Goal: Task Accomplishment & Management: Use online tool/utility

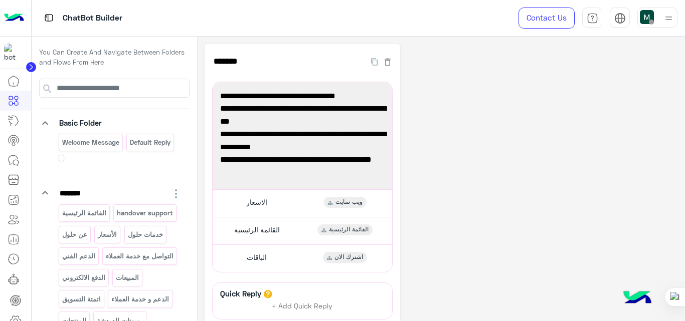
click at [442, 133] on div "**********" at bounding box center [440, 226] width 473 height 365
click at [281, 194] on div "الاسعار ويب سايت" at bounding box center [302, 203] width 172 height 20
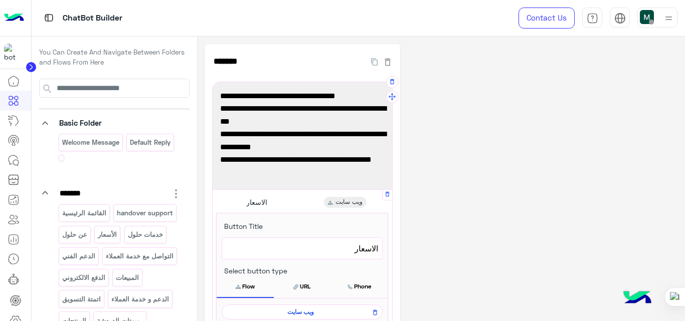
click at [304, 311] on span "ويب سايت" at bounding box center [300, 312] width 146 height 9
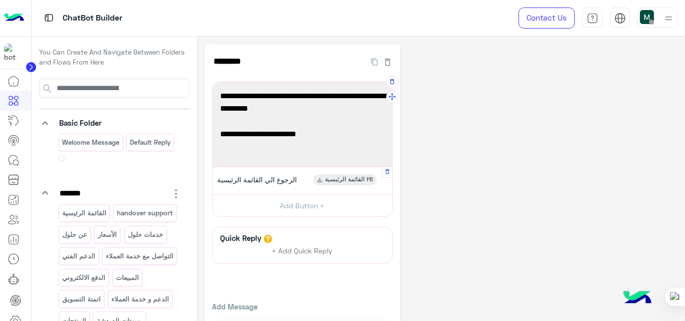
click at [309, 182] on div "الرجوع الي القائمة الرئيسية القائمة الرئيسية FB" at bounding box center [302, 181] width 172 height 20
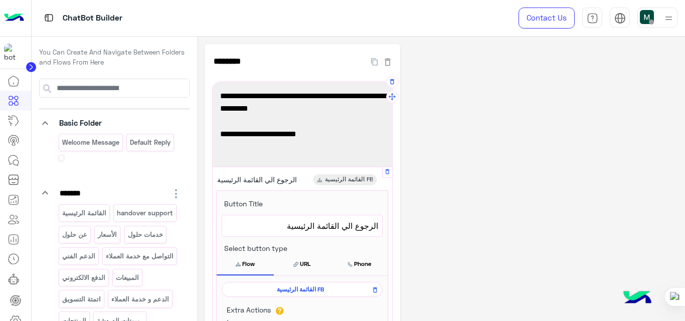
click at [345, 228] on span "الرجوع الي القائمة الرئيسية" at bounding box center [302, 225] width 152 height 13
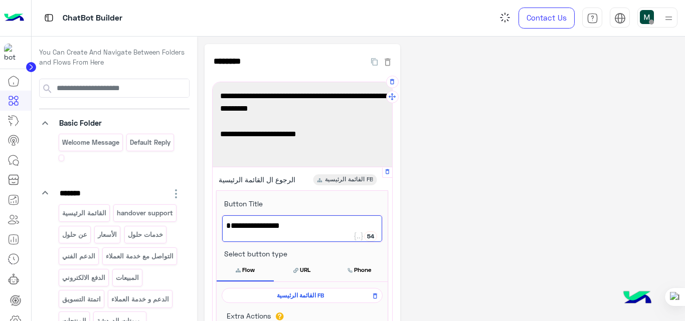
type textarea "**********"
click at [502, 142] on div "**********" at bounding box center [440, 278] width 473 height 469
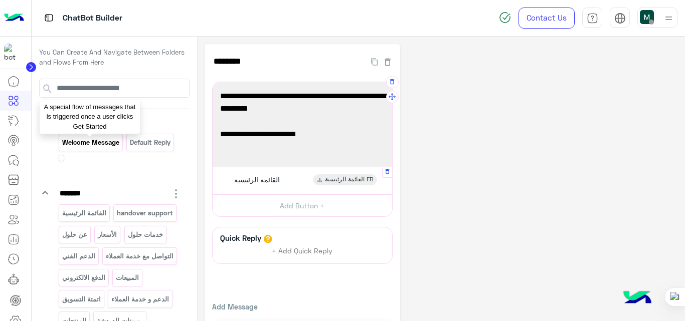
click at [105, 147] on p "Welcome Message" at bounding box center [90, 143] width 59 height 12
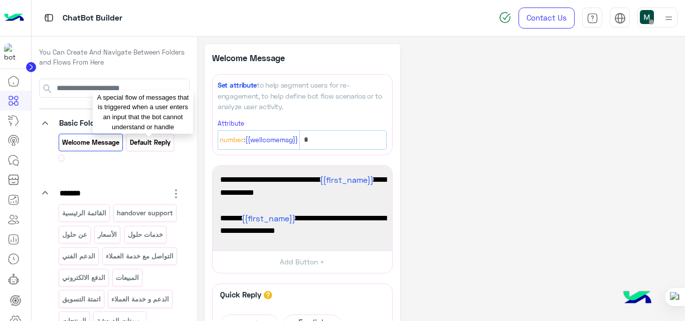
click at [148, 146] on p "Default reply" at bounding box center [150, 143] width 42 height 12
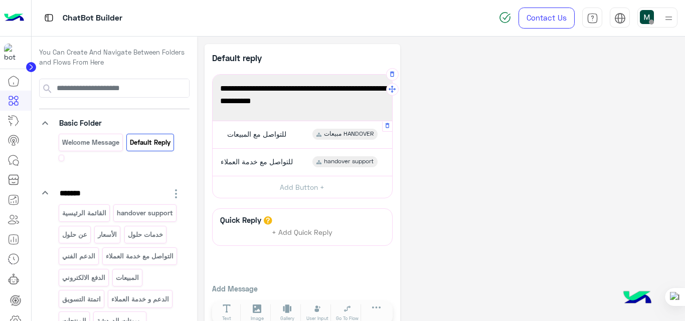
click at [300, 139] on div "للتواصل مع المبيعات مبيعات HANDOVER" at bounding box center [302, 135] width 172 height 20
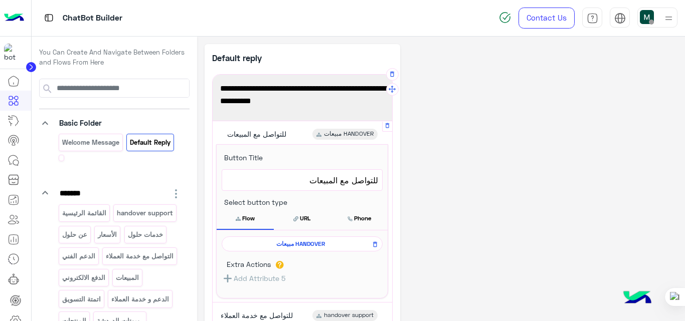
click at [312, 241] on span "مبيعات HANDOVER" at bounding box center [300, 244] width 146 height 9
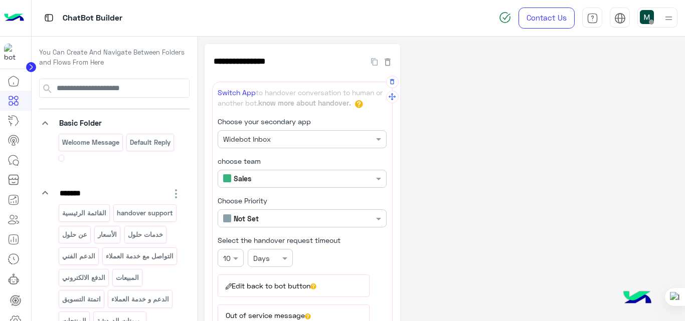
scroll to position [57, 0]
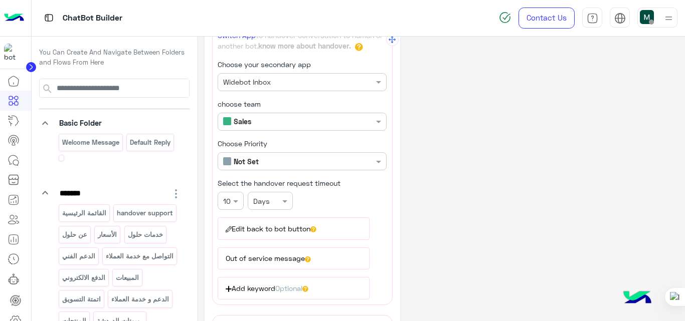
click at [289, 232] on button "Edit back to bot button" at bounding box center [293, 228] width 152 height 22
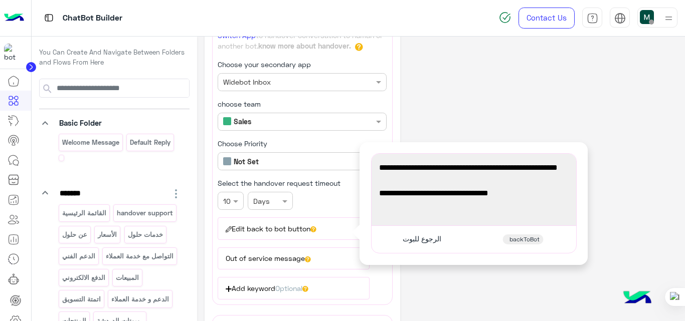
click at [470, 109] on div "**********" at bounding box center [440, 261] width 473 height 548
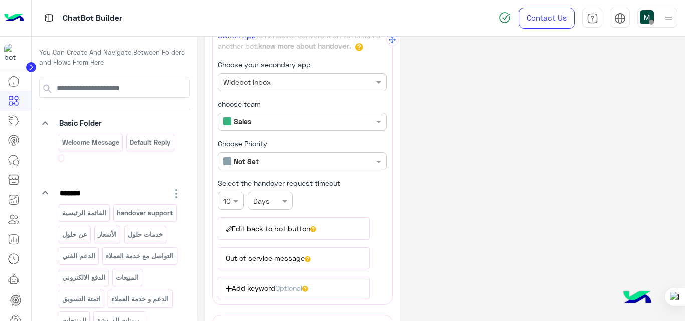
click at [287, 260] on button "Out of service message" at bounding box center [293, 259] width 152 height 22
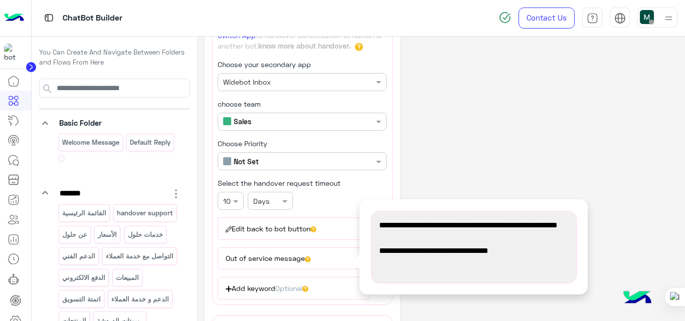
click at [558, 153] on div "**********" at bounding box center [440, 261] width 473 height 548
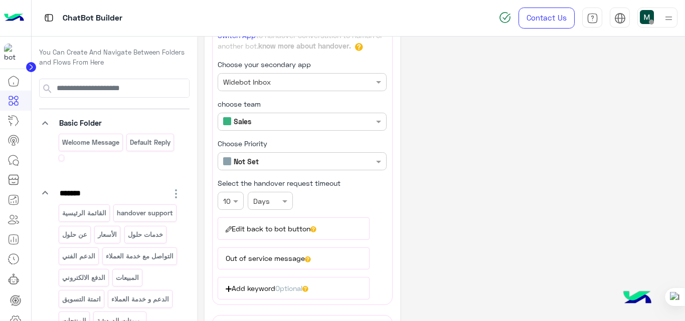
scroll to position [0, 0]
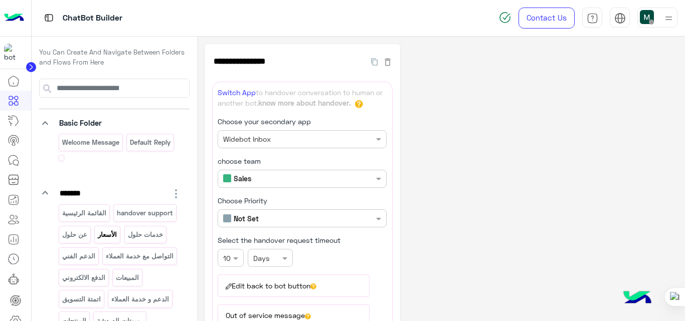
click at [94, 244] on div "الأسعار" at bounding box center [107, 235] width 26 height 18
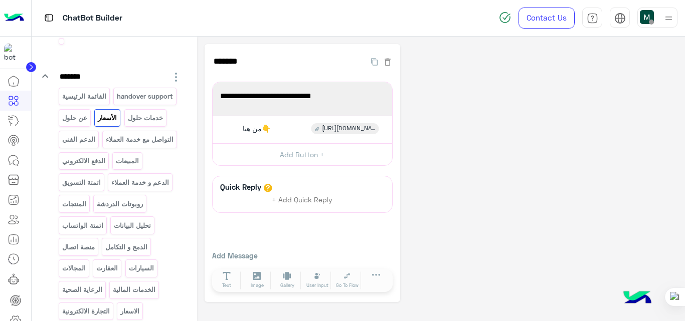
scroll to position [117, 0]
click at [301, 131] on div "من هنا👇 [URL][DOMAIN_NAME]?" at bounding box center [302, 130] width 172 height 20
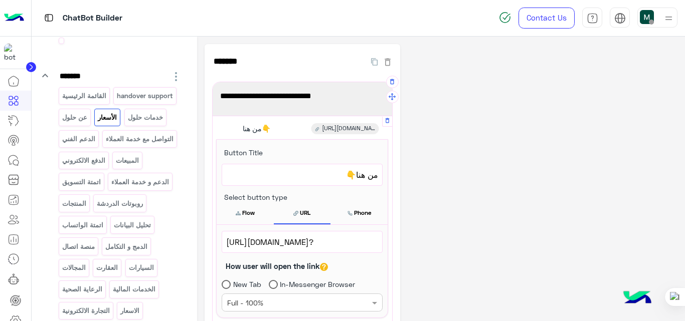
click at [342, 243] on span "[URL][DOMAIN_NAME]?" at bounding box center [302, 242] width 152 height 13
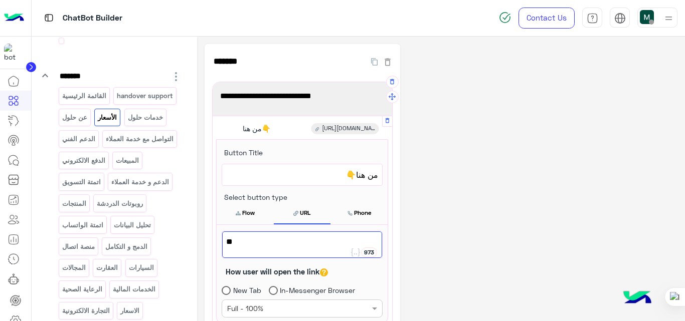
type textarea "*"
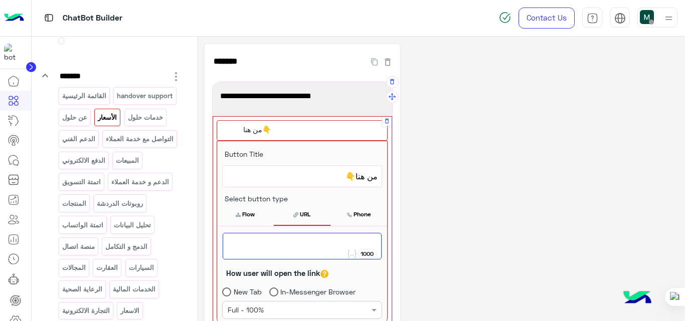
paste textarea "**********"
type textarea "**********"
click at [431, 224] on div "**********" at bounding box center [440, 266] width 473 height 445
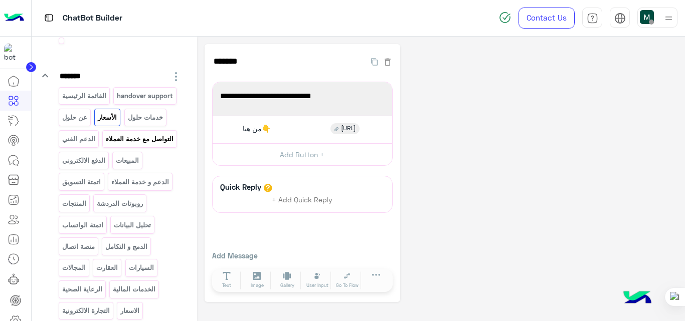
click at [110, 148] on div "التواصل مع خدمة العملاء" at bounding box center [139, 139] width 75 height 18
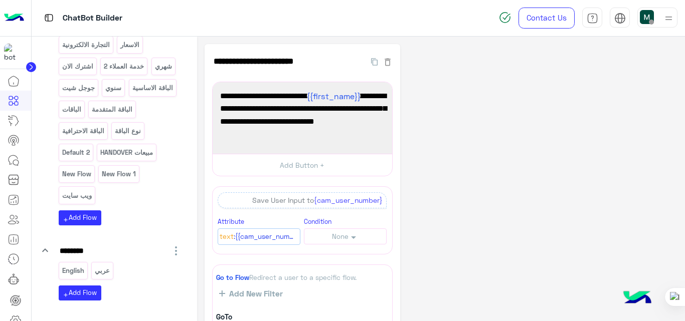
scroll to position [389, 0]
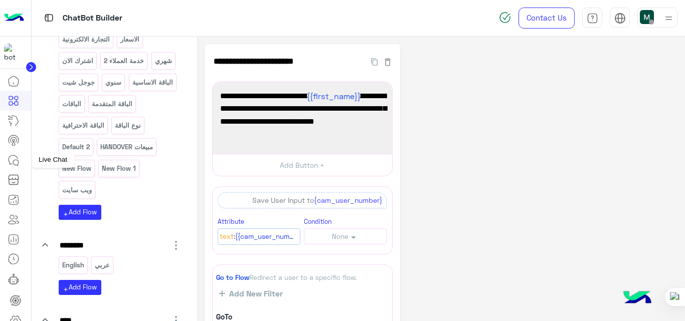
click at [16, 157] on icon at bounding box center [14, 160] width 12 height 12
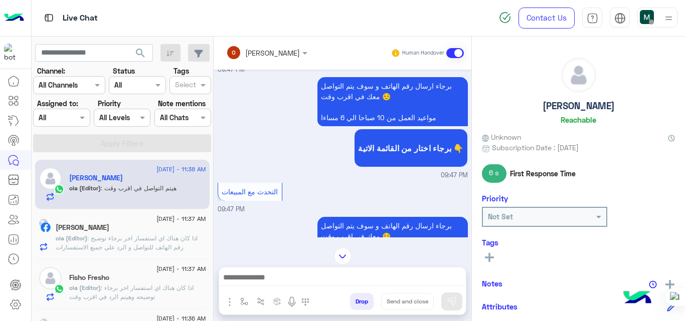
scroll to position [476, 0]
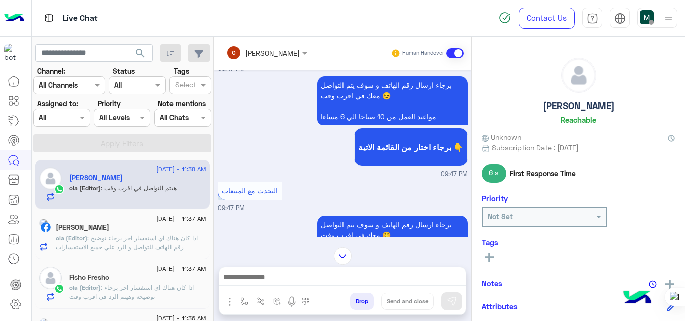
click at [163, 238] on span ": اذا كان هناك اي استفسار اخر برجاء توضيح رقم الهاتف للتواصل و الرد علي جميع ال…" at bounding box center [127, 243] width 142 height 17
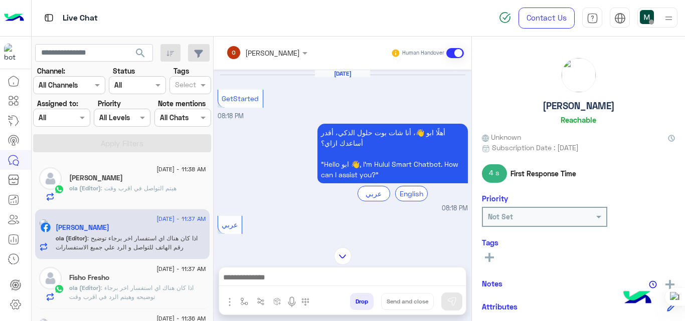
scroll to position [304, 0]
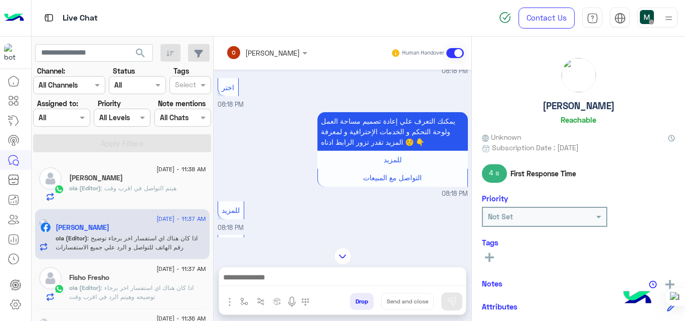
click at [132, 185] on span ": هيتم التواصل في اقرب وقت" at bounding box center [139, 188] width 76 height 8
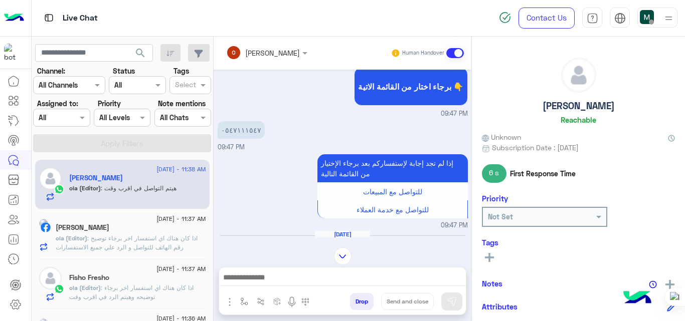
scroll to position [247, 0]
click at [14, 95] on icon at bounding box center [14, 101] width 12 height 12
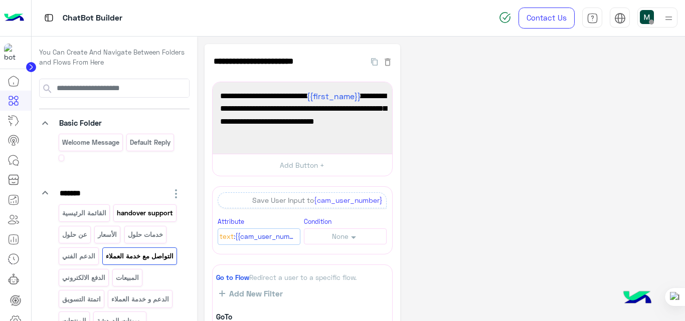
click at [116, 219] on p "handover support" at bounding box center [145, 213] width 58 height 12
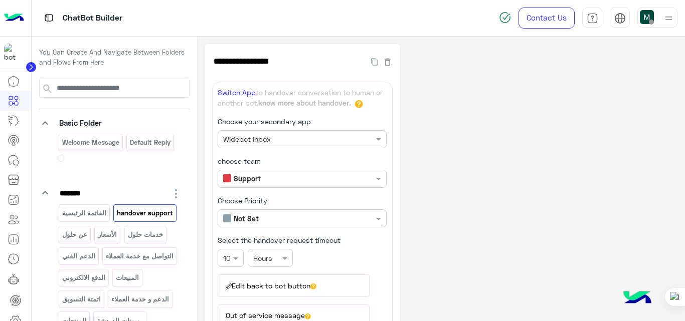
scroll to position [186, 0]
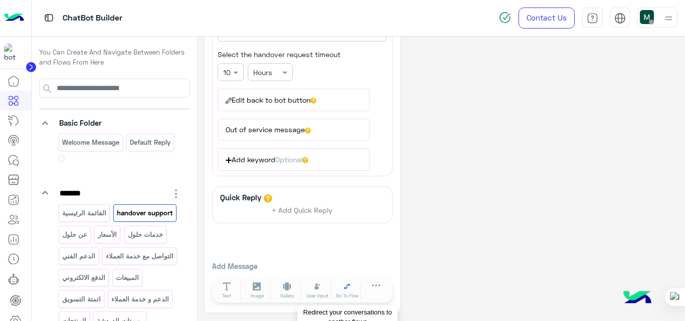
click at [345, 288] on icon at bounding box center [347, 287] width 6 height 6
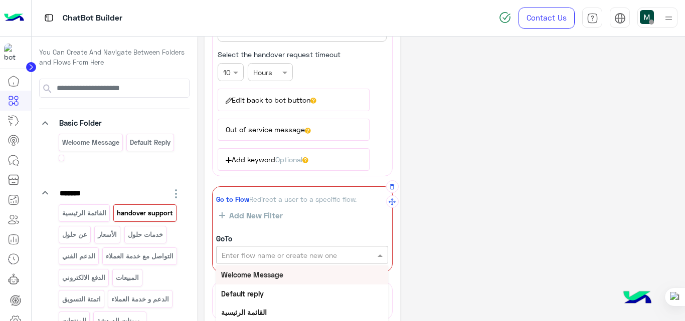
click at [322, 254] on input "text" at bounding box center [284, 255] width 127 height 11
type input "*"
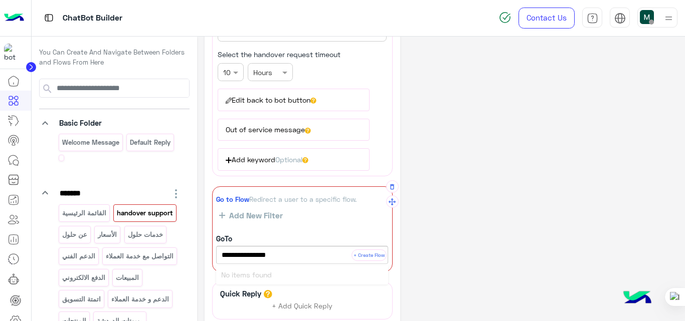
type input "**********"
click at [374, 255] on button "+ Create Flow" at bounding box center [368, 256] width 35 height 12
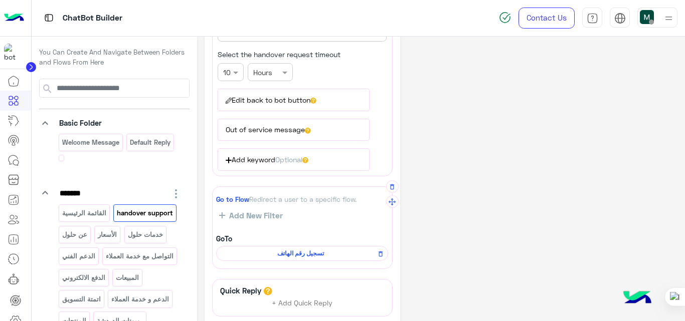
click at [319, 253] on span "تسجيل رقم الهاتف" at bounding box center [299, 253] width 157 height 9
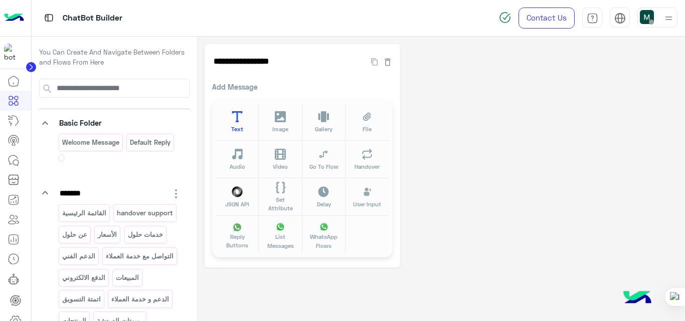
click at [242, 126] on span "Text" at bounding box center [237, 129] width 12 height 9
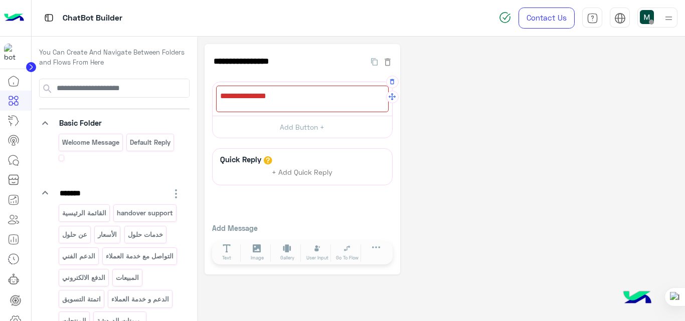
click at [349, 96] on div at bounding box center [302, 99] width 172 height 27
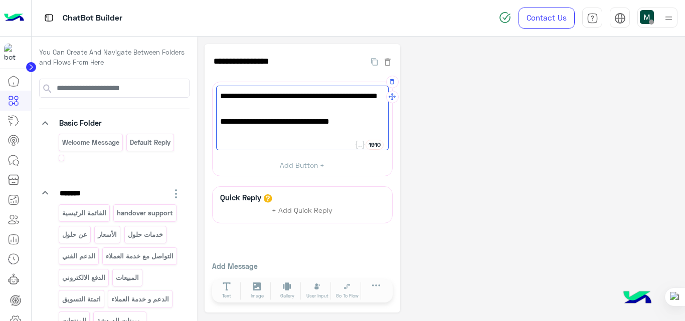
type textarea "**********"
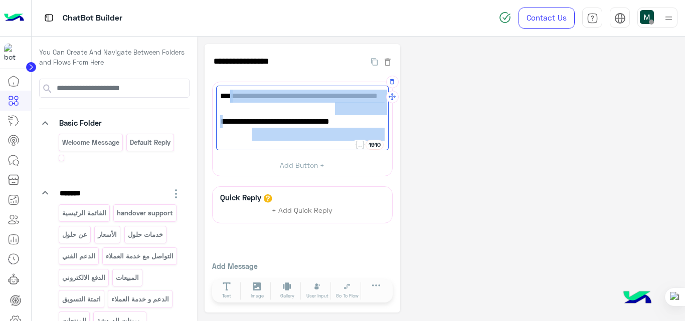
drag, startPoint x: 246, startPoint y: 133, endPoint x: 381, endPoint y: 95, distance: 140.7
click at [381, 95] on div "شكرا لي تواصلك معنا سوف يتم التواصل معك في اقرب وقت مواعيد العمل من 10 صباحا ال…" at bounding box center [302, 118] width 172 height 65
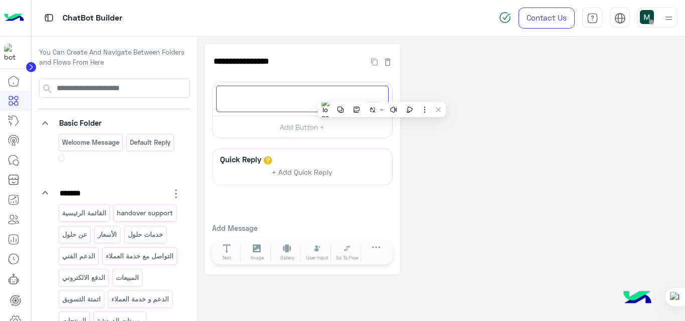
paste textarea "**********"
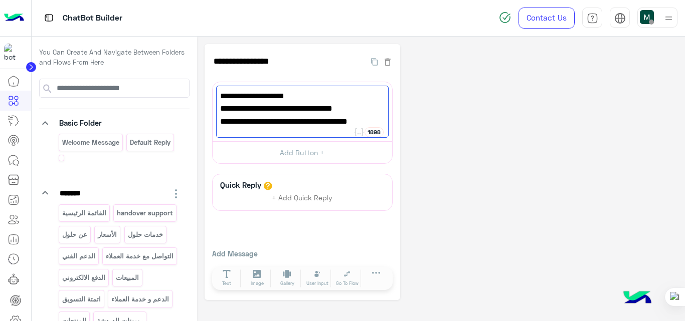
type textarea "**********"
click at [451, 117] on div "**********" at bounding box center [440, 172] width 473 height 256
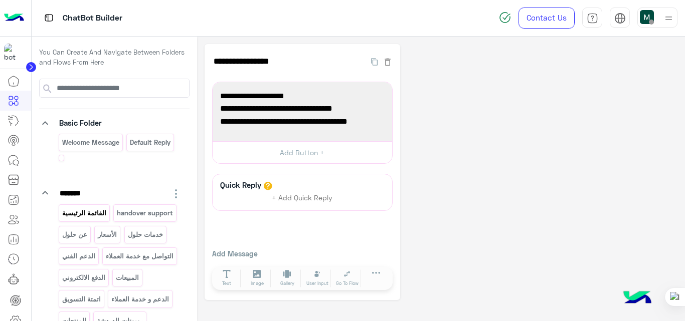
click at [87, 218] on p "القائمة الرئيسية" at bounding box center [84, 213] width 46 height 12
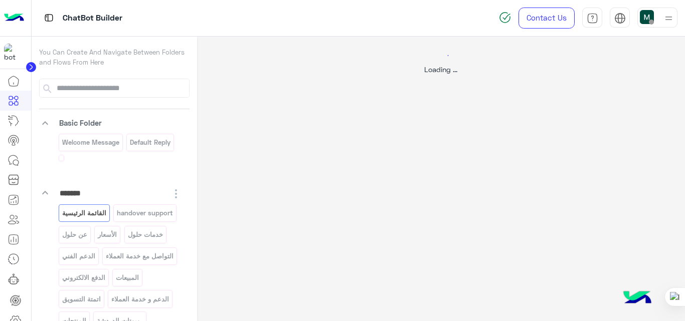
select select "*"
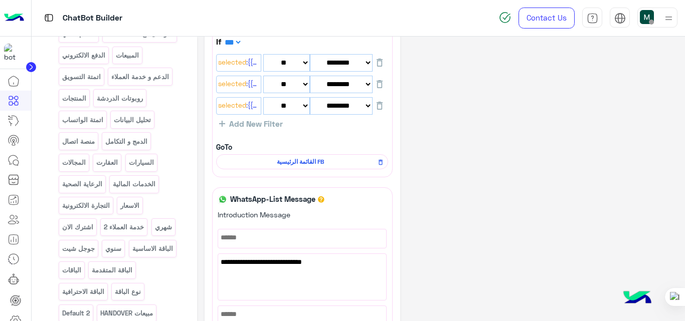
scroll to position [238, 0]
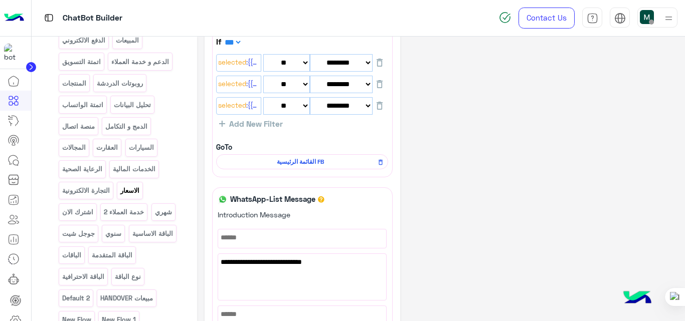
click at [120, 196] on p "الاسعار" at bounding box center [130, 191] width 21 height 12
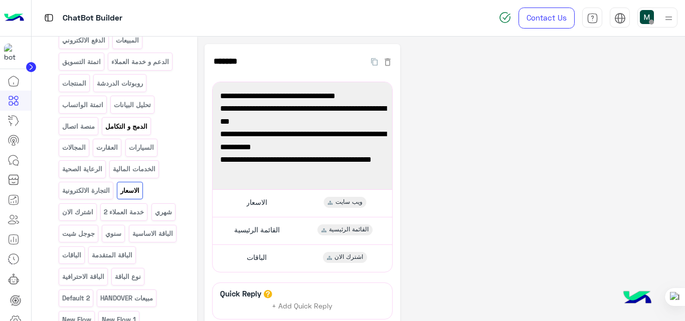
scroll to position [238, 0]
click at [296, 236] on div "القائمة الرئيسية القائمة الرئيسية" at bounding box center [302, 231] width 172 height 20
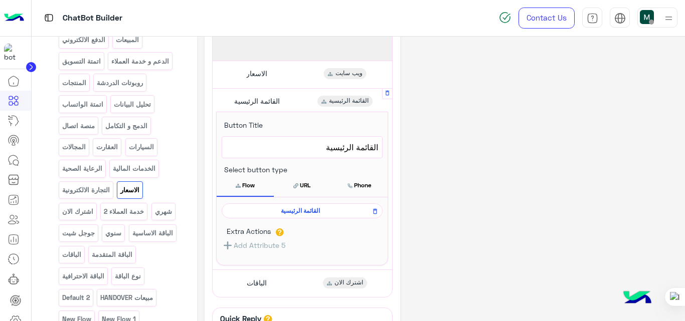
scroll to position [129, 0]
click at [305, 210] on span "القائمة الرئيسية" at bounding box center [300, 210] width 146 height 9
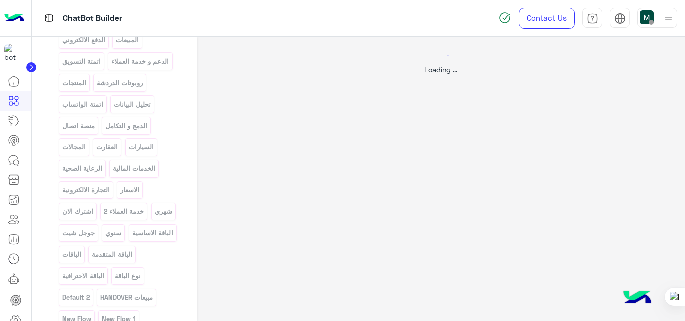
scroll to position [0, 0]
select select "*"
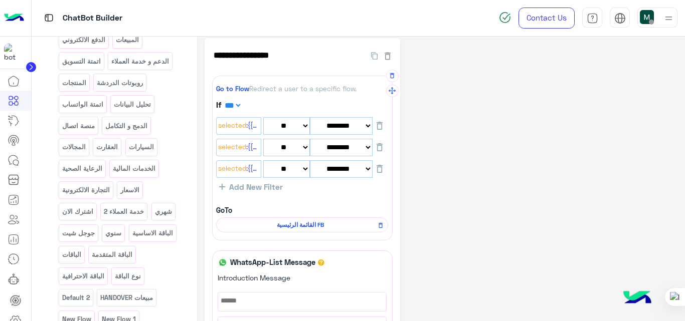
scroll to position [6, 0]
click at [120, 196] on p "الاسعار" at bounding box center [130, 190] width 21 height 12
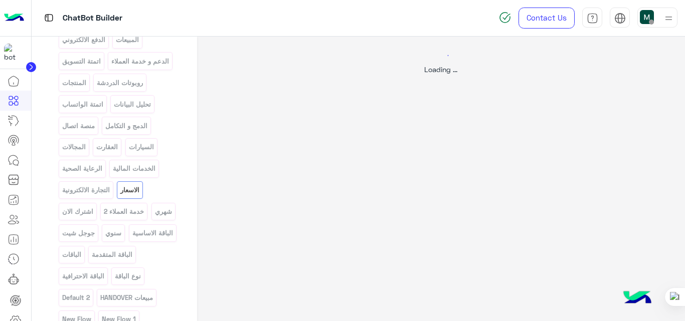
scroll to position [0, 0]
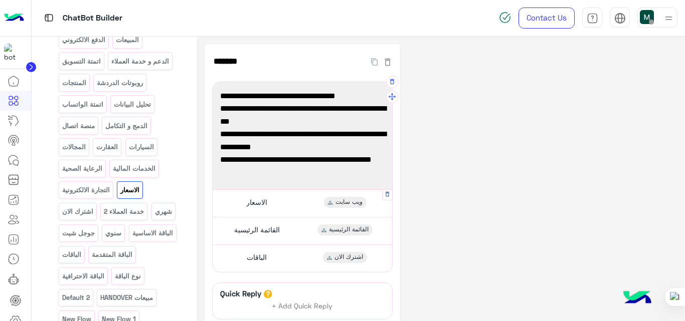
click at [302, 203] on div "الاسعار ويب سايت" at bounding box center [302, 203] width 172 height 20
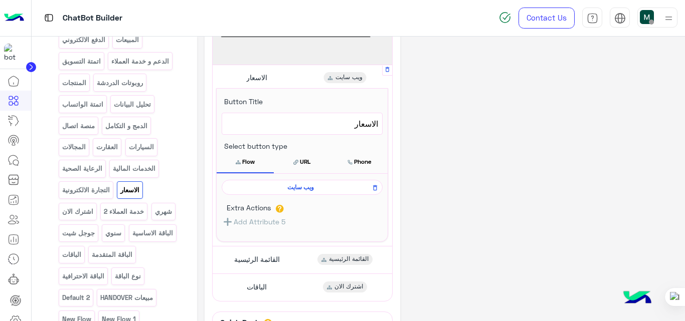
scroll to position [123, 0]
click at [300, 191] on span "ويب سايت" at bounding box center [300, 188] width 146 height 9
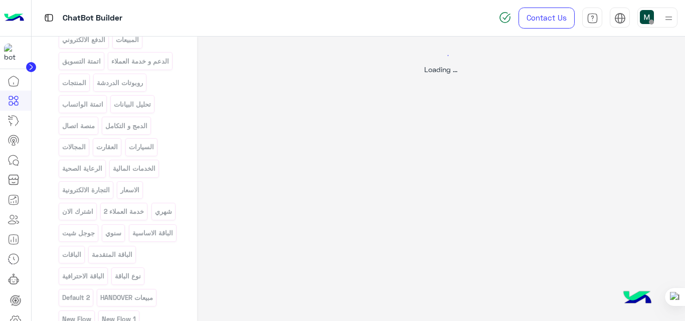
scroll to position [0, 0]
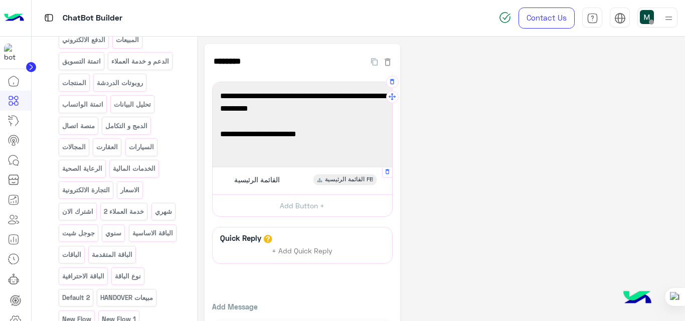
click at [300, 182] on div "القائمة الرئيسية القائمة الرئيسية FB" at bounding box center [302, 181] width 172 height 20
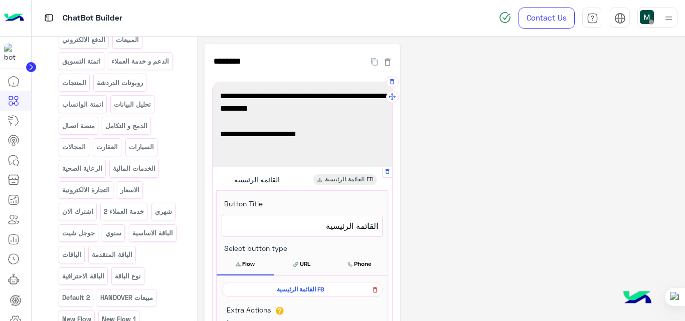
click at [376, 292] on icon at bounding box center [375, 291] width 4 height 6
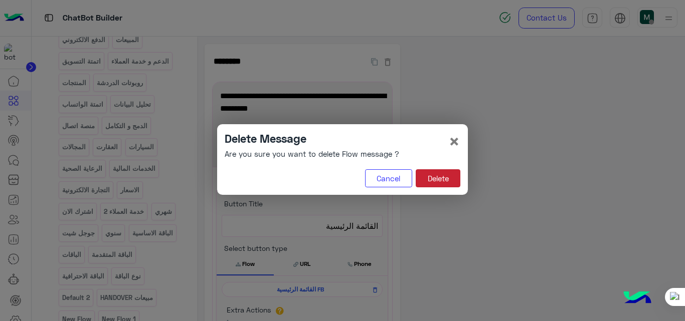
click at [441, 180] on button "Delete" at bounding box center [437, 178] width 45 height 18
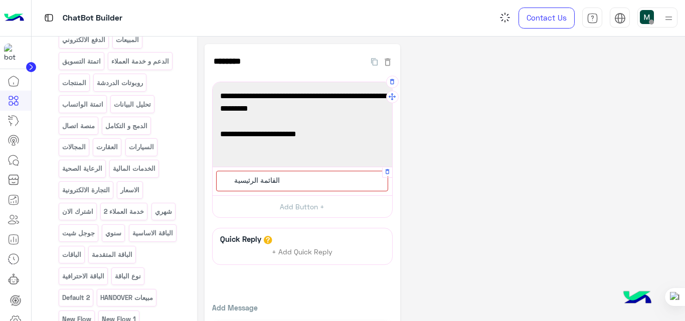
click at [318, 182] on div "القائمة الرئيسية" at bounding box center [302, 181] width 172 height 21
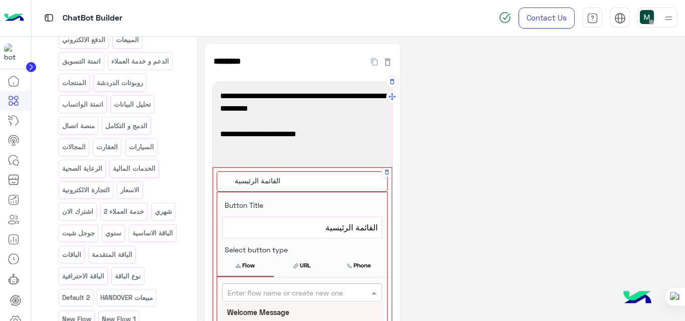
click at [311, 291] on input "text" at bounding box center [286, 293] width 116 height 11
type input "***"
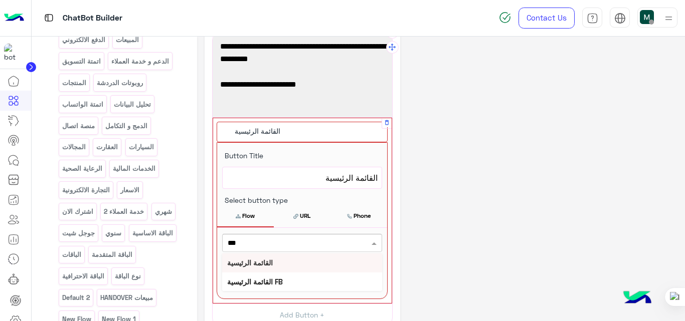
scroll to position [51, 0]
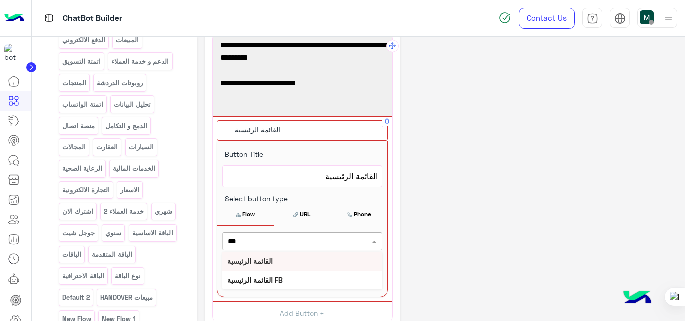
click at [268, 266] on b "القائمة الرئيسية" at bounding box center [250, 261] width 46 height 9
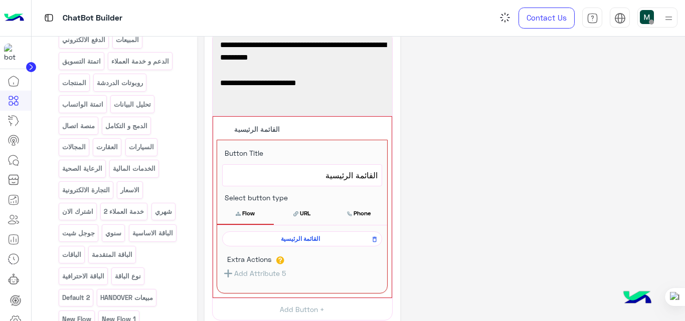
click at [444, 230] on div "**********" at bounding box center [440, 225] width 473 height 465
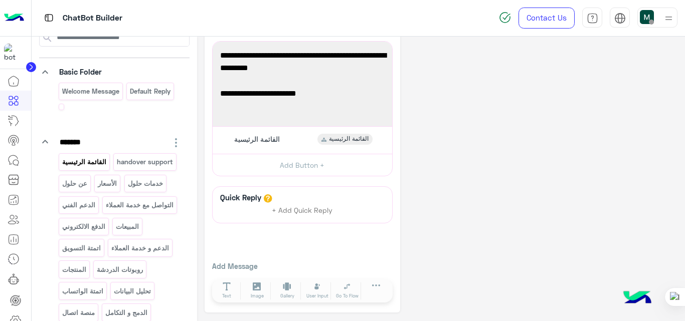
click at [96, 167] on p "القائمة الرئيسية" at bounding box center [84, 162] width 46 height 12
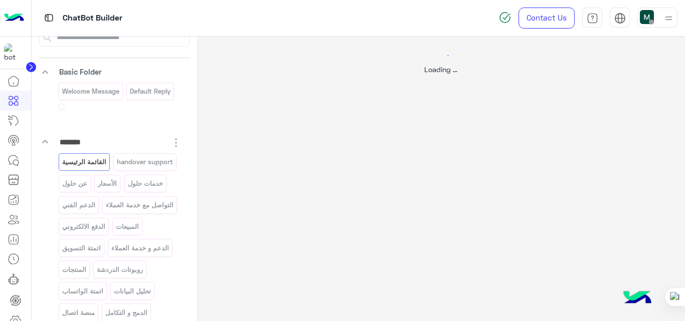
scroll to position [0, 0]
select select "*"
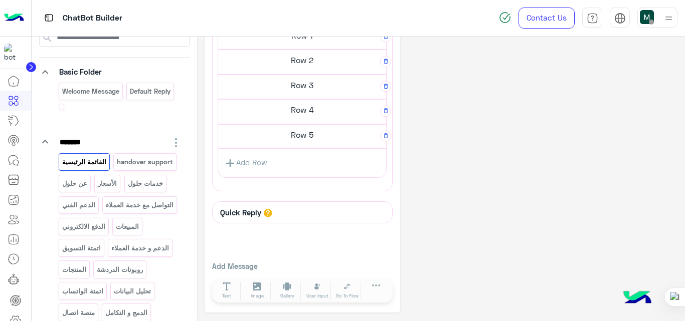
scroll to position [459, 0]
click at [313, 46] on h5 "Row 5" at bounding box center [302, 36] width 168 height 20
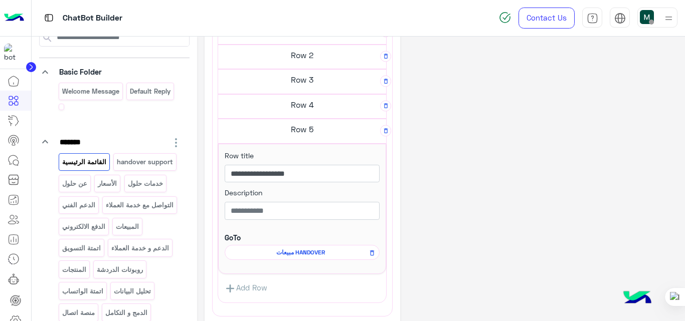
scroll to position [455, 0]
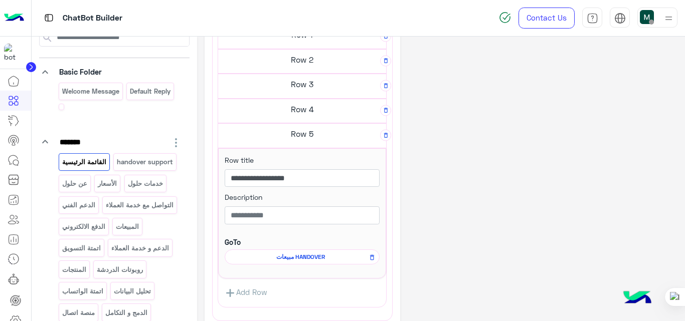
click at [0, 0] on span "مبيعات HANDOVER" at bounding box center [0, 0] width 0 height 0
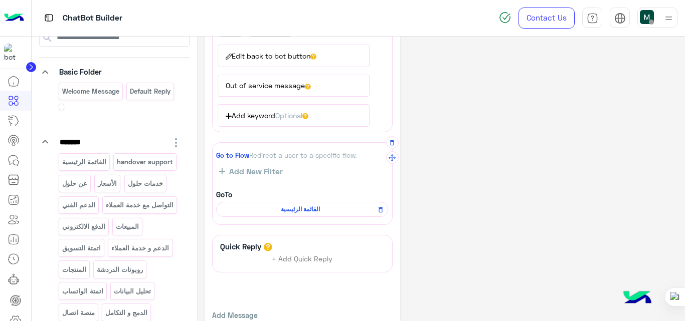
scroll to position [230, 0]
click at [308, 209] on span "القائمة الرئيسية" at bounding box center [299, 209] width 157 height 9
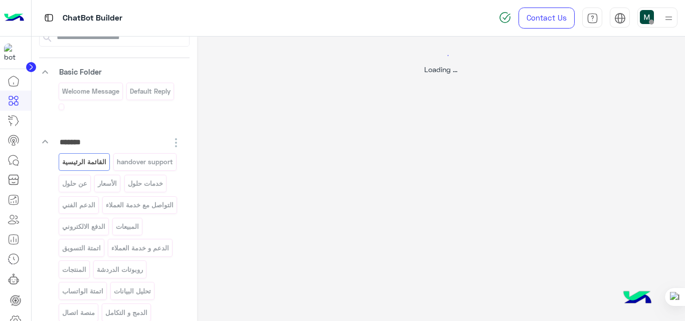
scroll to position [0, 0]
select select "*"
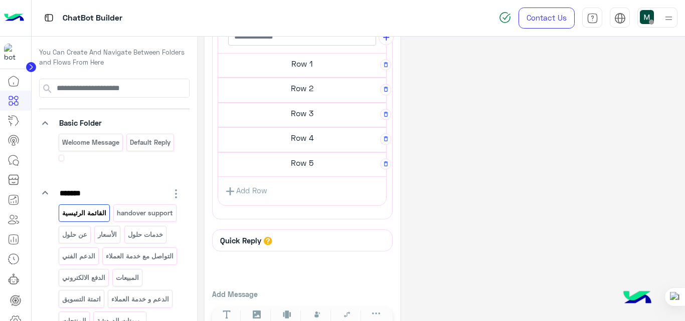
scroll to position [459, 0]
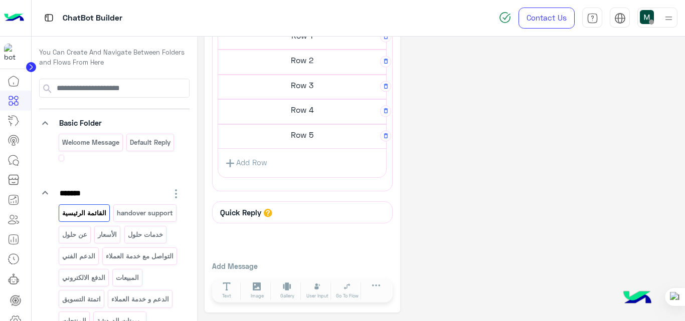
click at [307, 46] on h5 "Row 5" at bounding box center [302, 36] width 168 height 20
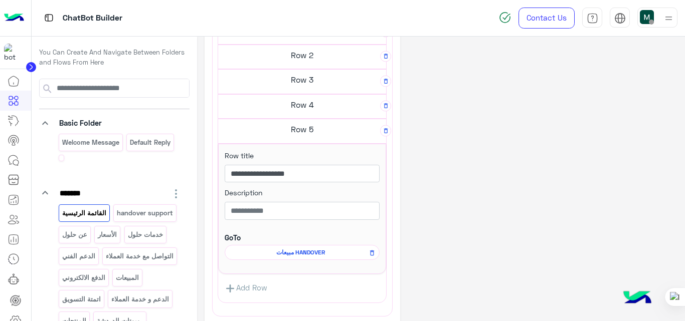
scroll to position [455, 0]
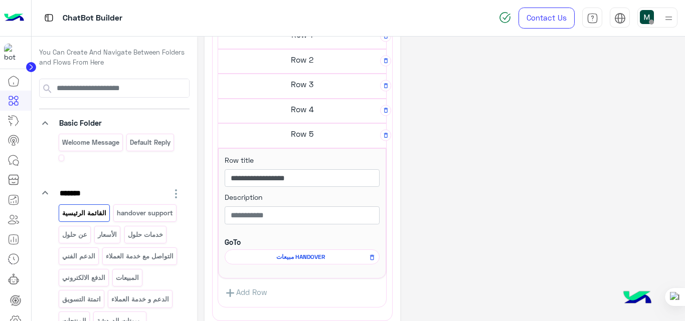
click at [0, 0] on span "مبيعات HANDOVER" at bounding box center [0, 0] width 0 height 0
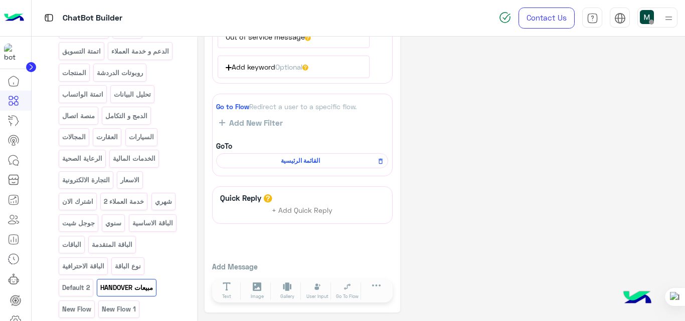
scroll to position [249, 0]
click at [381, 159] on icon at bounding box center [380, 161] width 7 height 12
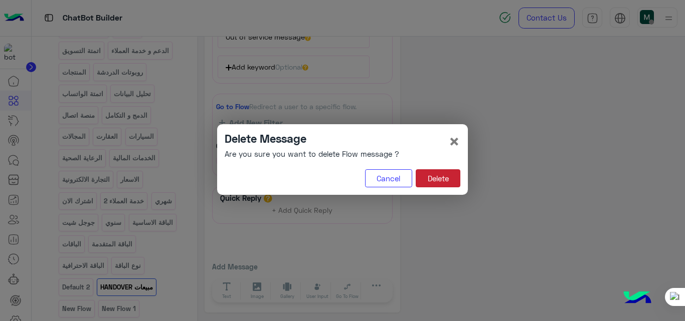
click at [442, 182] on button "Delete" at bounding box center [437, 178] width 45 height 18
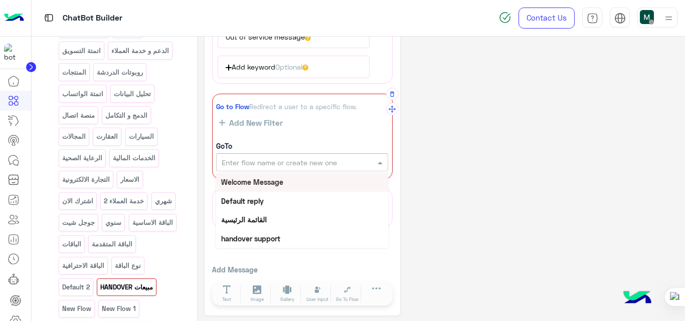
click at [346, 164] on input "text" at bounding box center [284, 162] width 127 height 11
type input "**"
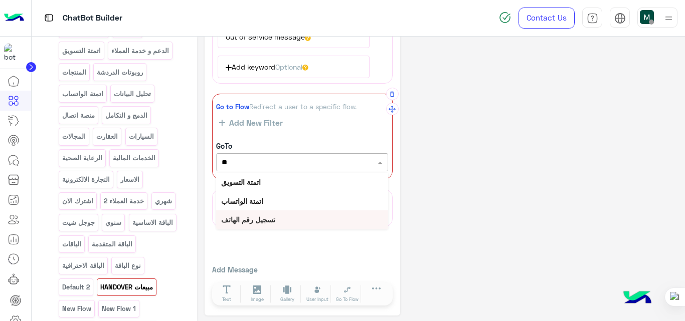
click at [271, 218] on b "تسجيل رقم الهاتف" at bounding box center [248, 219] width 54 height 9
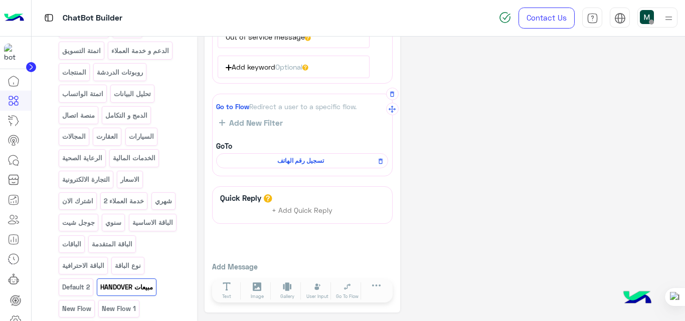
click at [503, 130] on div "**********" at bounding box center [440, 39] width 473 height 548
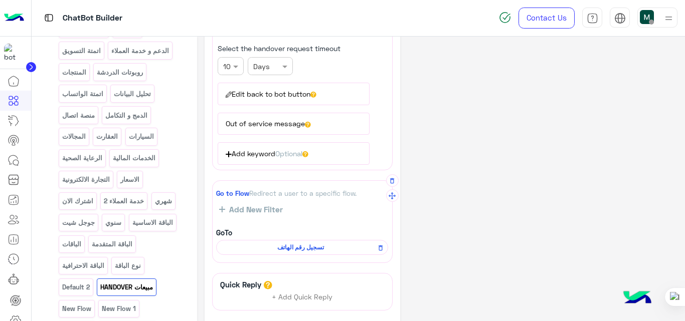
scroll to position [192, 0]
click at [316, 250] on span "تسجيل رقم الهاتف" at bounding box center [299, 247] width 157 height 9
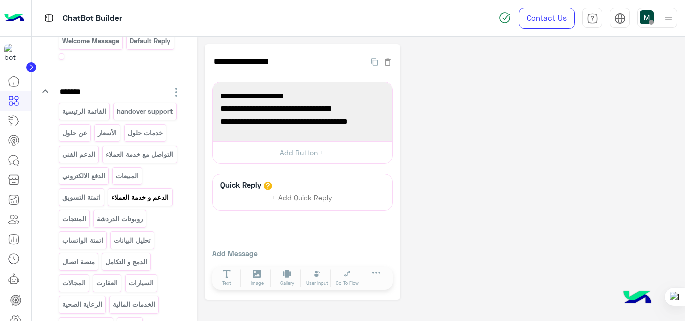
scroll to position [101, 0]
click at [99, 115] on p "القائمة الرئيسية" at bounding box center [84, 113] width 46 height 12
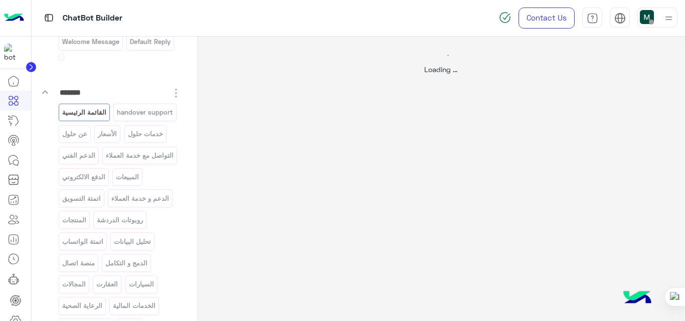
select select "*"
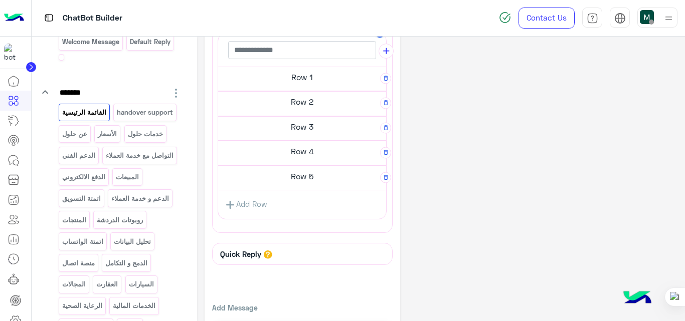
click at [307, 87] on h5 "Row 5" at bounding box center [302, 77] width 168 height 20
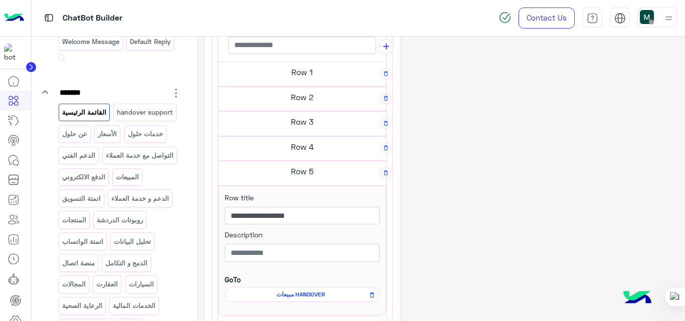
scroll to position [412, 0]
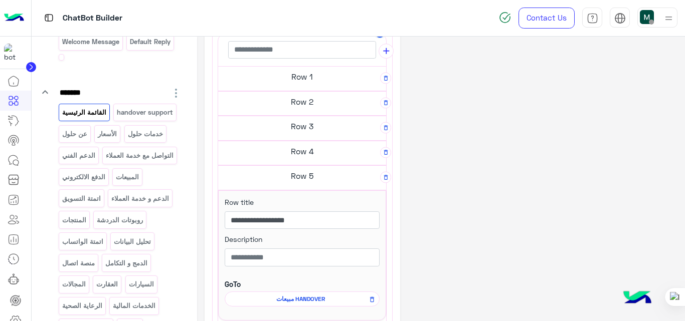
click at [0, 0] on span "مبيعات HANDOVER" at bounding box center [0, 0] width 0 height 0
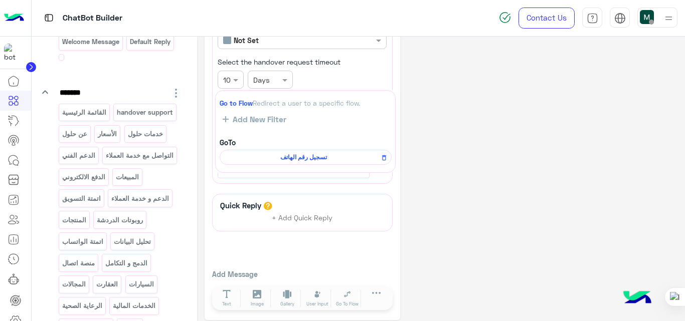
scroll to position [186, 0]
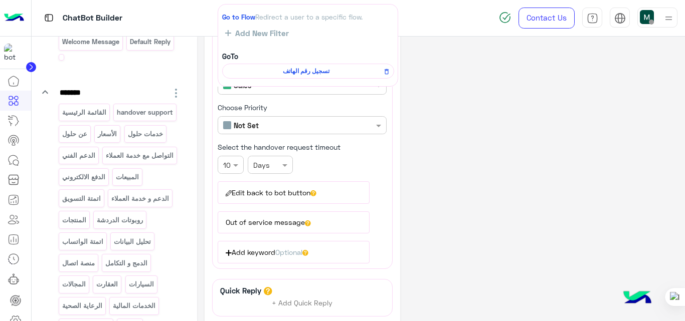
drag, startPoint x: 392, startPoint y: 118, endPoint x: 398, endPoint y: 21, distance: 97.4
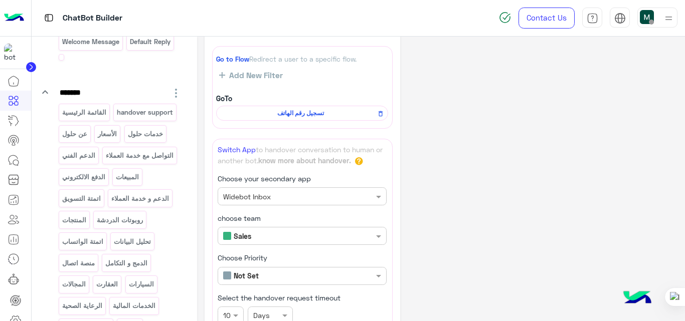
scroll to position [0, 0]
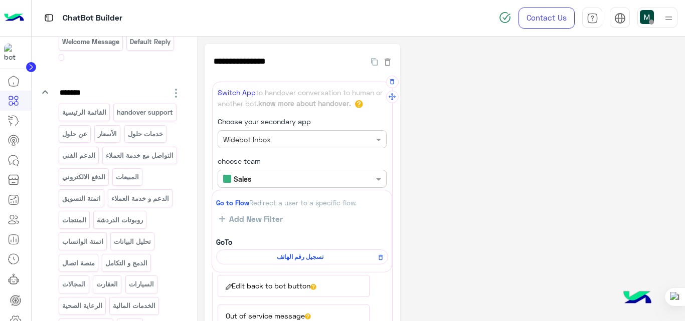
drag, startPoint x: 390, startPoint y: 102, endPoint x: 389, endPoint y: 271, distance: 168.4
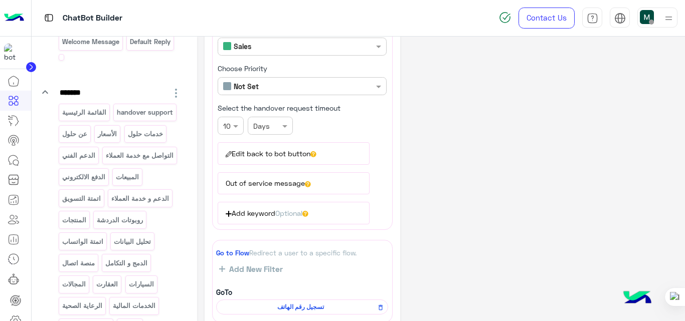
scroll to position [279, 0]
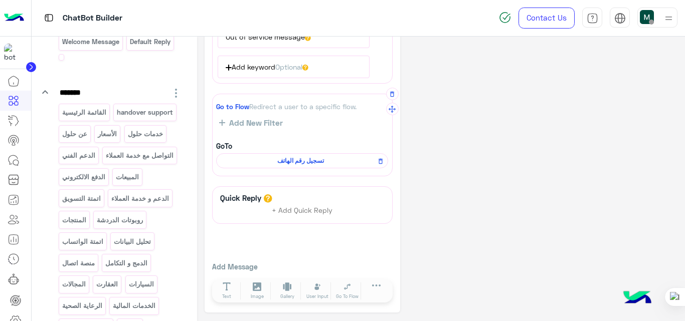
click at [306, 162] on span "تسجيل رقم الهاتف" at bounding box center [299, 160] width 157 height 9
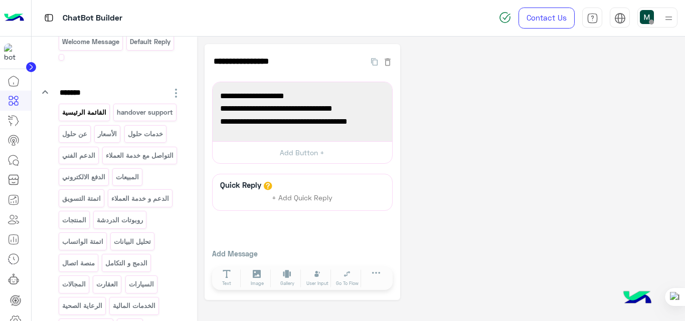
click at [97, 108] on p "القائمة الرئيسية" at bounding box center [84, 113] width 46 height 12
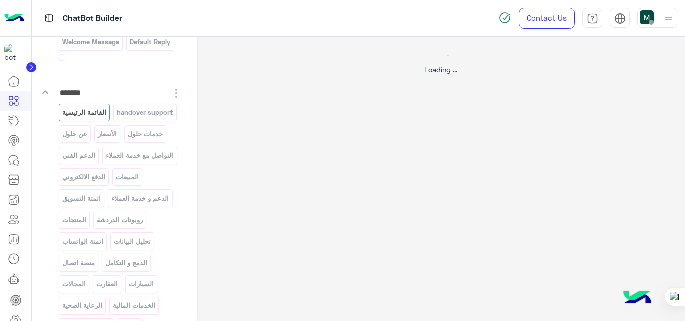
select select "*"
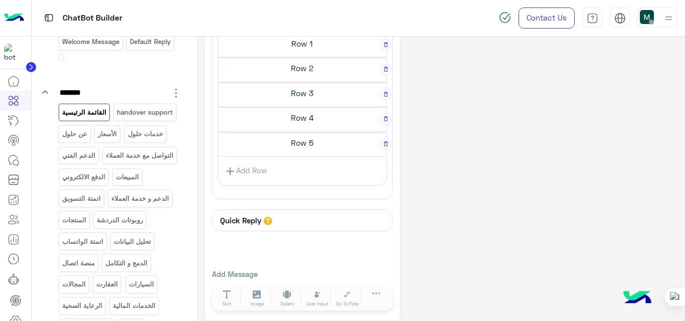
click at [312, 54] on h5 "Row 5" at bounding box center [302, 44] width 168 height 20
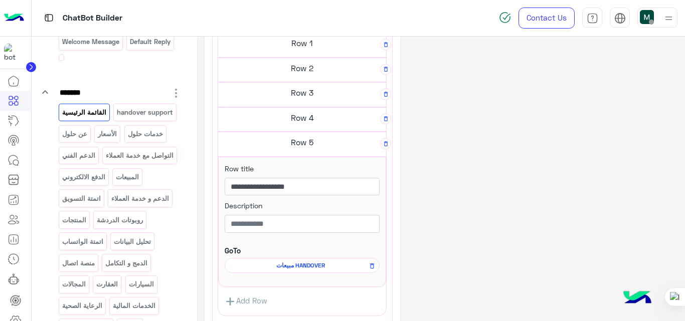
click at [0, 0] on span "مبيعات HANDOVER" at bounding box center [0, 0] width 0 height 0
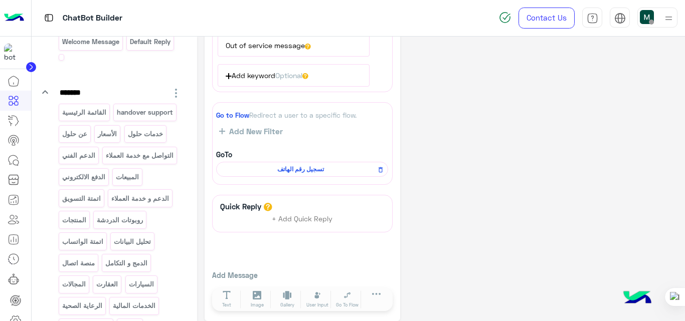
scroll to position [271, 0]
click at [387, 102] on button "button" at bounding box center [392, 102] width 13 height 13
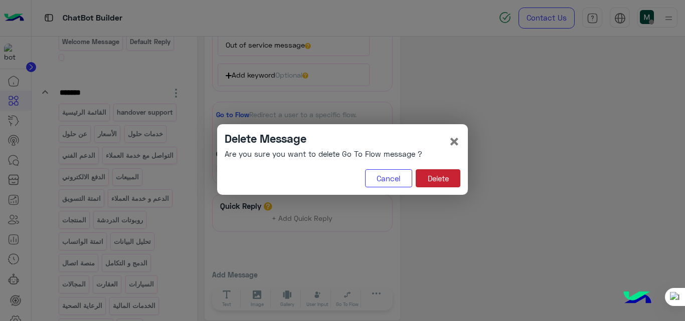
click at [438, 176] on button "Delete" at bounding box center [437, 178] width 45 height 18
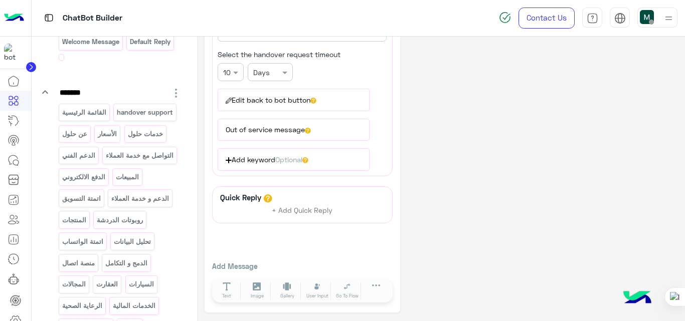
scroll to position [186, 0]
click at [347, 291] on button "Go To Flow" at bounding box center [347, 291] width 28 height 18
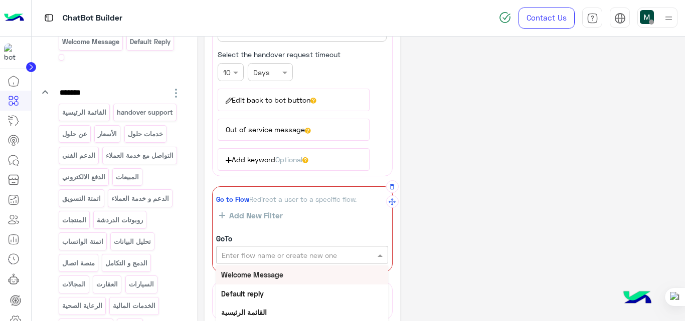
click at [334, 259] on input "text" at bounding box center [284, 255] width 127 height 11
type input "**"
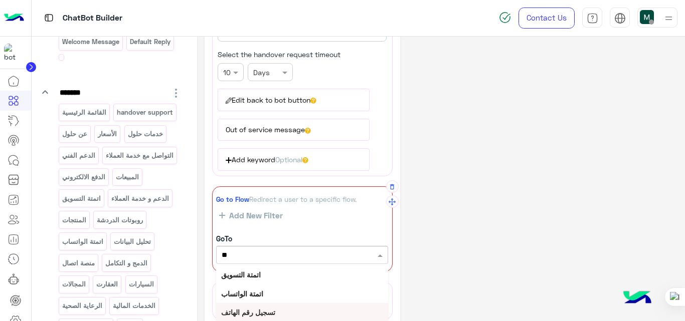
click at [271, 312] on b "تسجيل رقم الهاتف" at bounding box center [248, 312] width 54 height 9
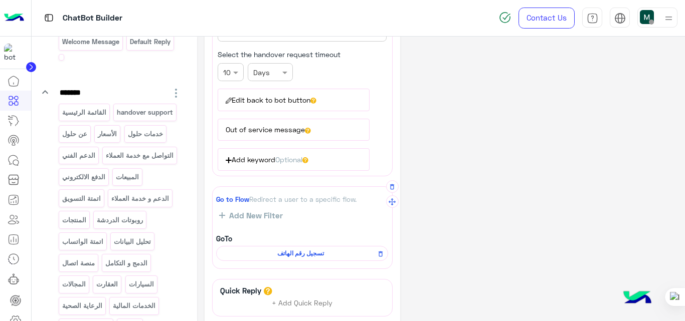
click at [519, 157] on div "**********" at bounding box center [440, 132] width 473 height 548
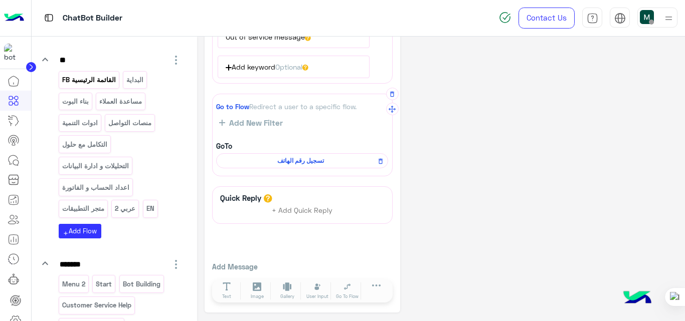
scroll to position [983, 0]
click at [107, 85] on p "القائمة الرئيسية FB" at bounding box center [88, 80] width 55 height 12
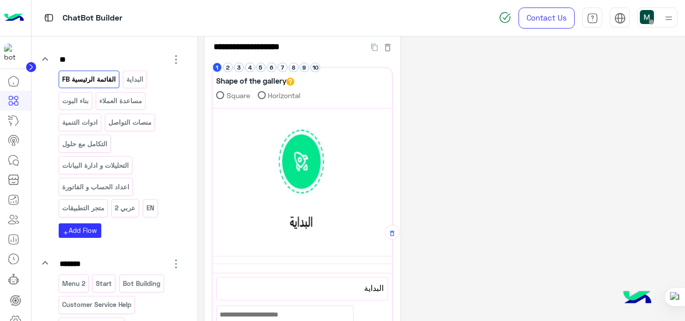
scroll to position [0, 0]
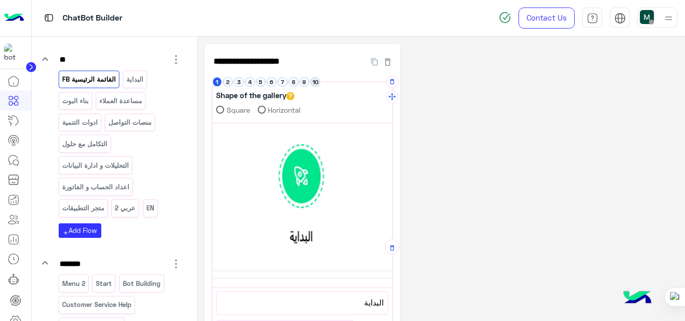
click at [319, 83] on button "10" at bounding box center [315, 82] width 10 height 10
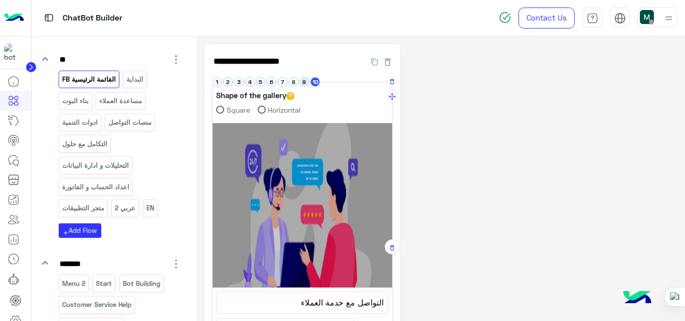
click at [305, 79] on button "9" at bounding box center [305, 82] width 10 height 10
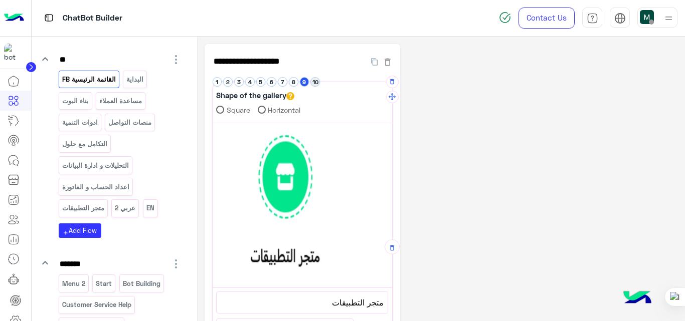
click at [313, 85] on button "10" at bounding box center [315, 82] width 10 height 10
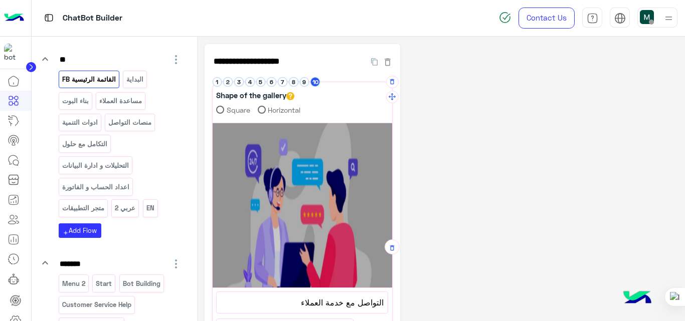
scroll to position [240, 0]
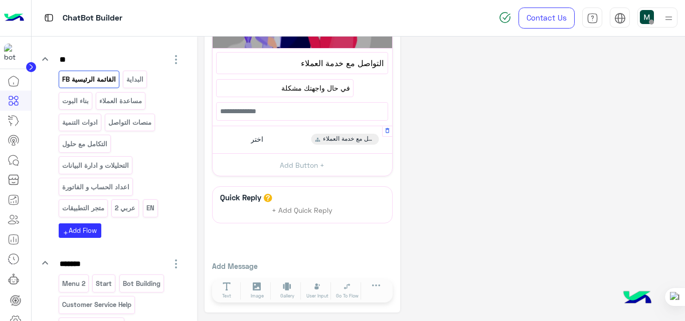
click at [291, 143] on div "اختر التواصل مع خدمة العملاء" at bounding box center [302, 140] width 172 height 20
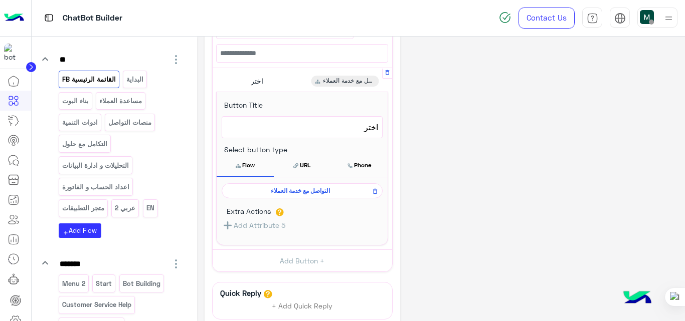
scroll to position [309, 0]
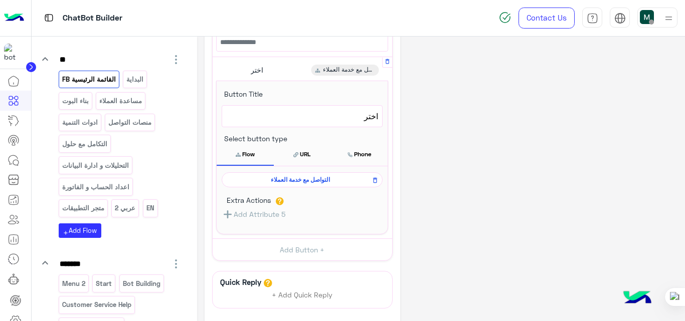
click at [309, 184] on span "التواصل مع خدمة العملاء" at bounding box center [300, 179] width 146 height 9
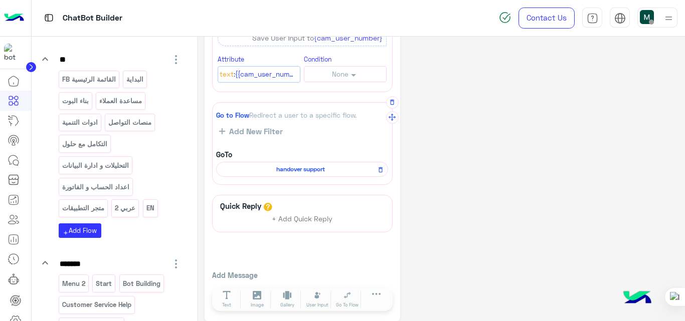
scroll to position [163, 0]
click at [309, 165] on span "handover support" at bounding box center [299, 168] width 157 height 9
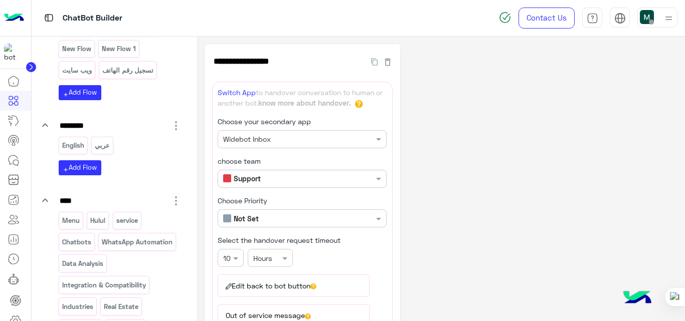
scroll to position [519, 0]
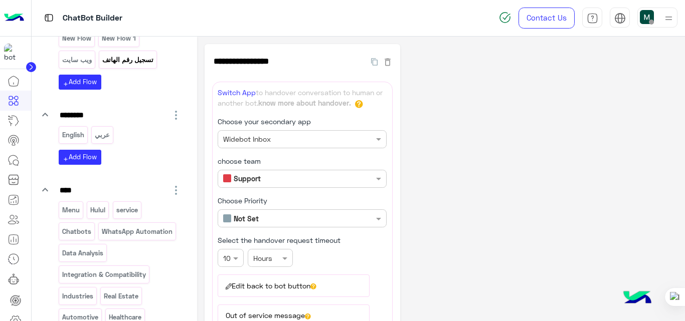
click at [102, 66] on p "تسجيل رقم الهاتف" at bounding box center [128, 60] width 53 height 12
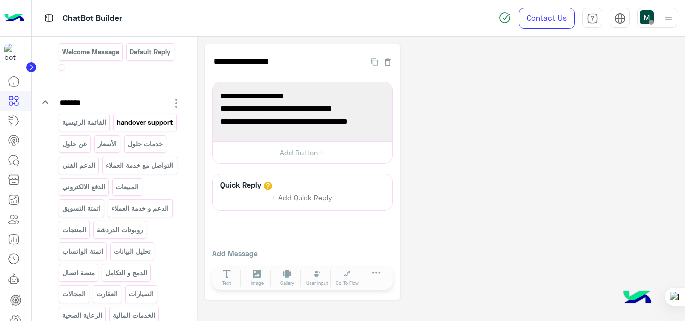
scroll to position [89, 0]
click at [95, 132] on div "القائمة الرئيسية" at bounding box center [84, 124] width 51 height 18
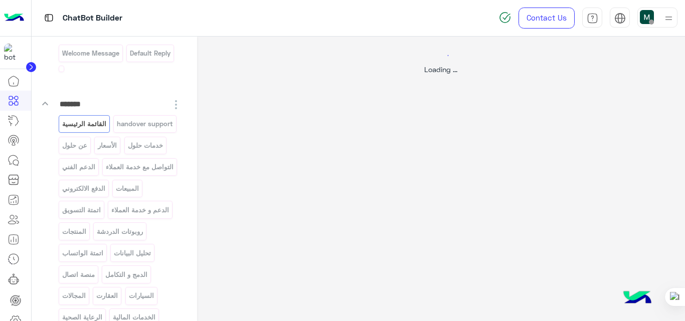
select select "*"
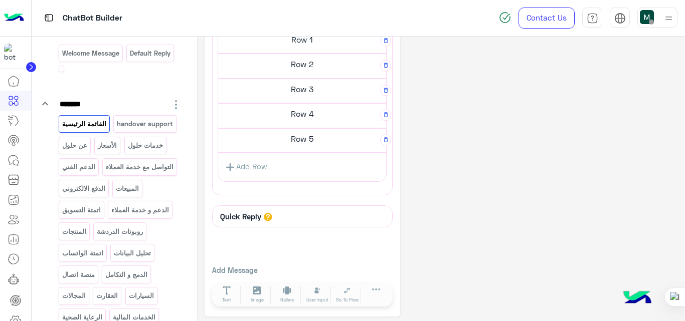
scroll to position [459, 0]
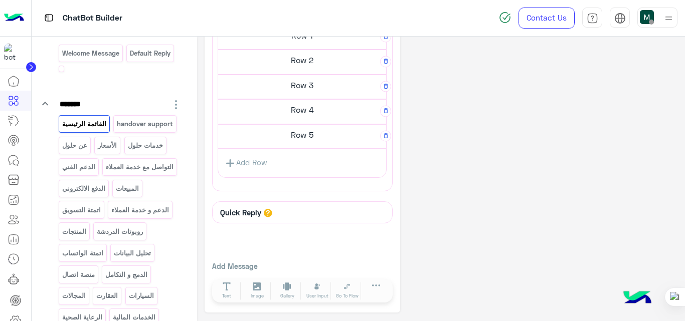
click at [310, 46] on h5 "Row 5" at bounding box center [302, 36] width 168 height 20
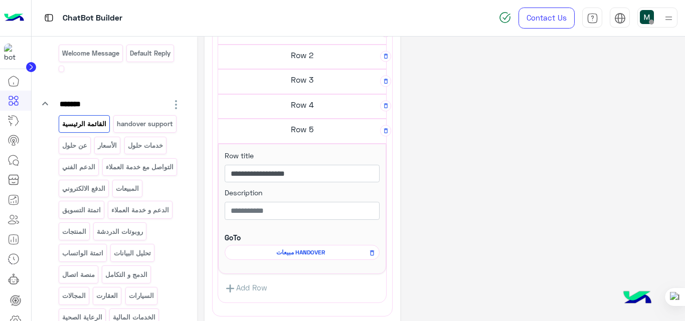
click at [0, 0] on span "مبيعات HANDOVER" at bounding box center [0, 0] width 0 height 0
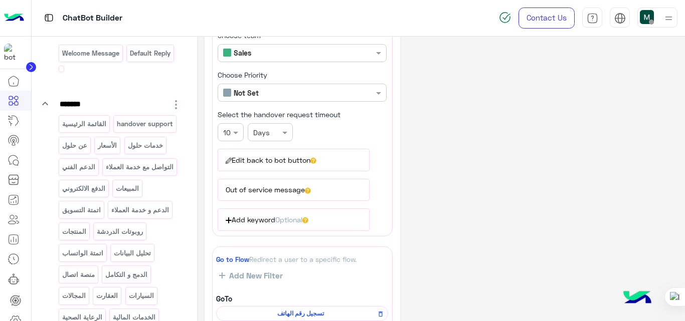
scroll to position [128, 0]
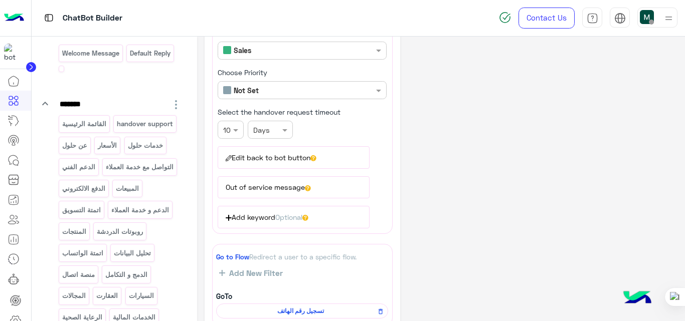
click at [294, 163] on button "Edit back to bot button" at bounding box center [293, 157] width 152 height 22
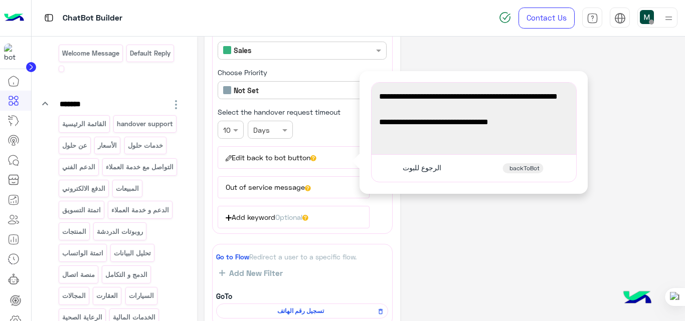
click at [293, 191] on button "Out of service message" at bounding box center [293, 187] width 152 height 22
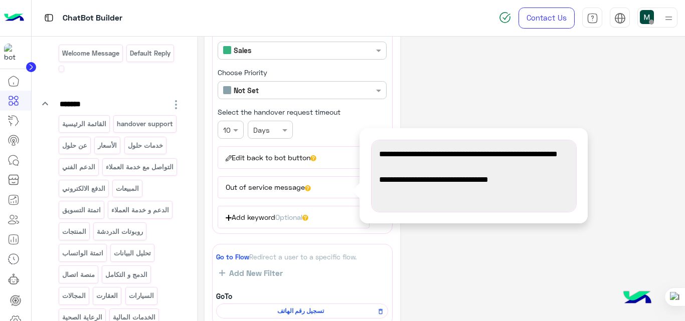
click at [454, 255] on div "**********" at bounding box center [440, 190] width 473 height 548
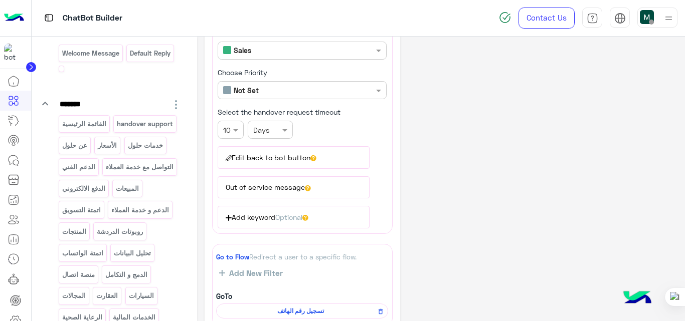
click at [269, 219] on button "Add keyword Optional" at bounding box center [293, 217] width 152 height 22
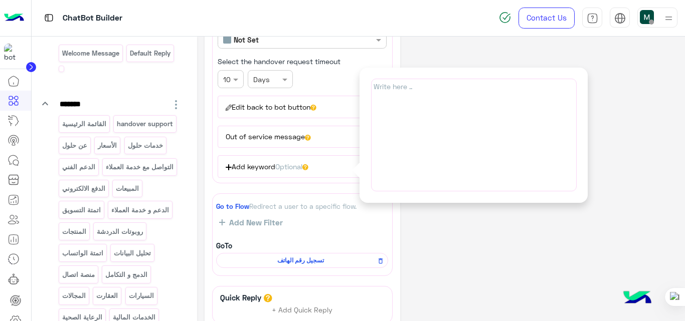
scroll to position [183, 0]
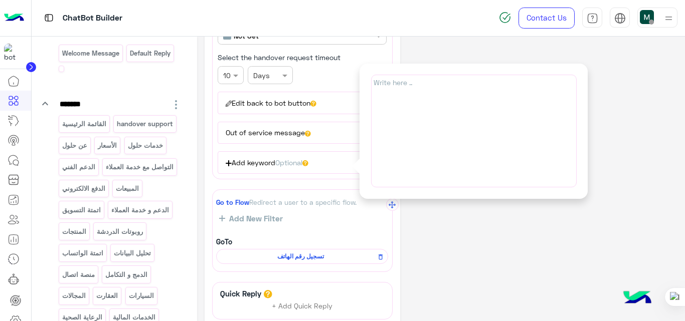
click at [318, 256] on span "تسجيل رقم الهاتف" at bounding box center [299, 256] width 157 height 9
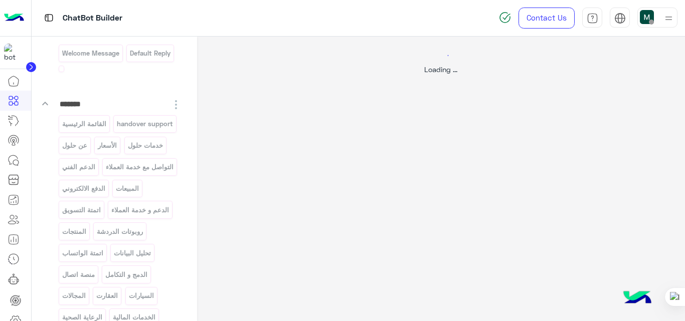
scroll to position [0, 0]
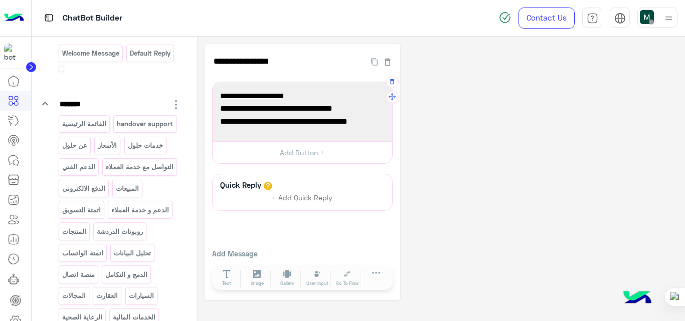
click at [234, 116] on span "🕒 مواعيد عملنا: من 10 صباحًا إلى 6 مساءً." at bounding box center [302, 121] width 164 height 13
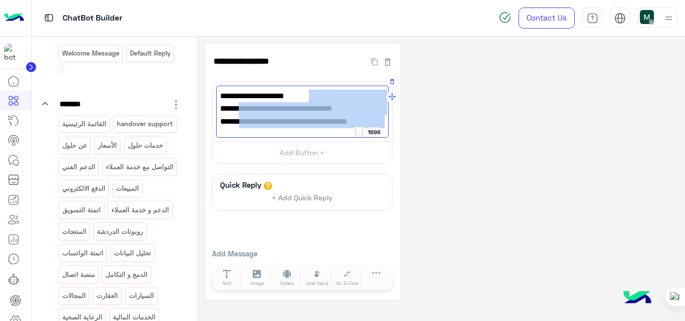
drag, startPoint x: 234, startPoint y: 116, endPoint x: 383, endPoint y: 91, distance: 151.5
click at [383, 91] on div "شكرًا لتواصلك معنا 🤝 راح يتم التواصل معك في أقرب وقت ممكن. 🕒 مواعيد عملنا: من 1…" at bounding box center [302, 112] width 172 height 52
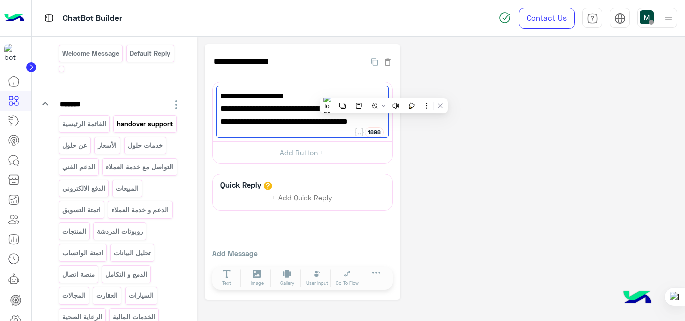
click at [116, 130] on p "handover support" at bounding box center [145, 124] width 58 height 12
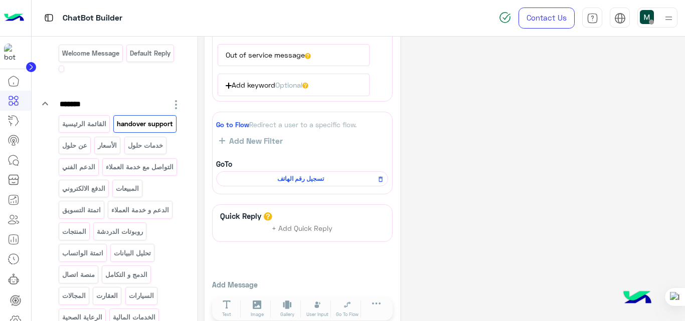
scroll to position [267, 0]
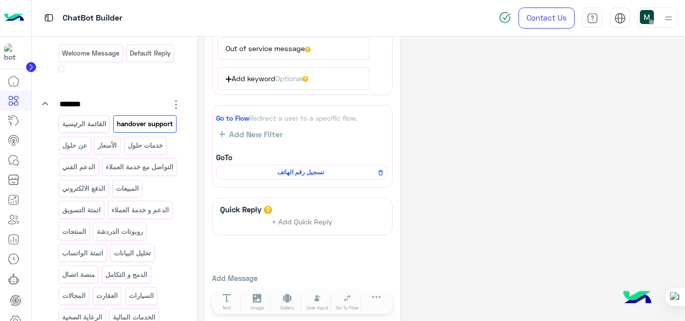
click at [278, 76] on button "Add keyword Optional" at bounding box center [293, 78] width 152 height 22
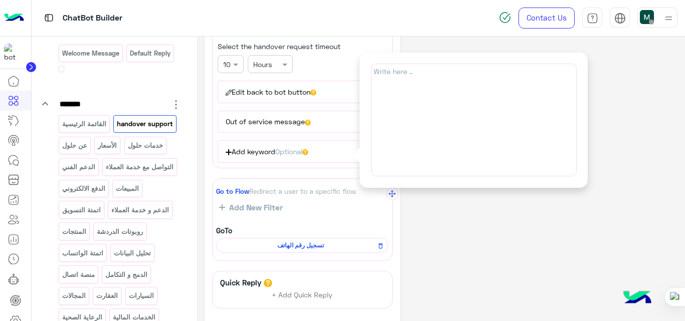
scroll to position [190, 0]
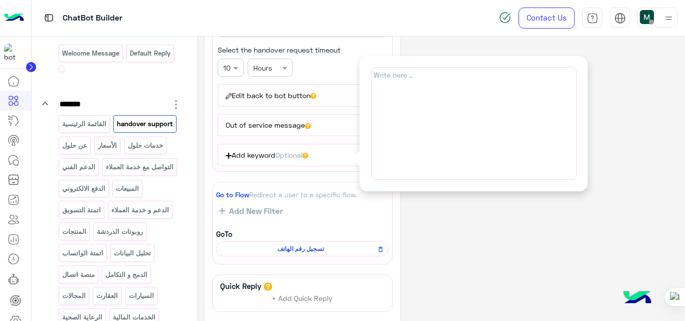
click at [397, 114] on div "Write here .." at bounding box center [473, 123] width 205 height 113
paste input "**********"
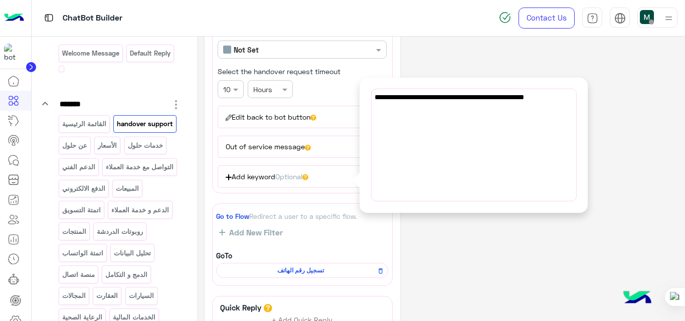
scroll to position [168, 0]
type input "**********"
click at [446, 231] on div "**********" at bounding box center [440, 150] width 473 height 548
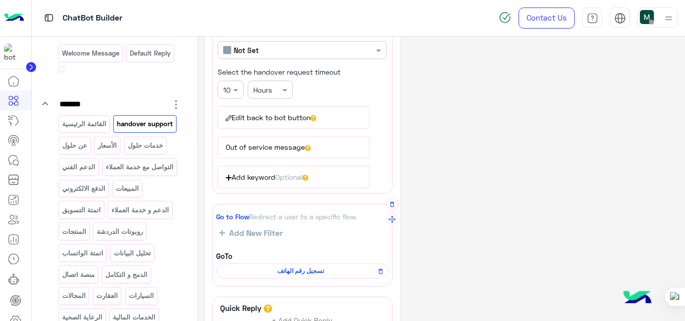
click at [314, 271] on span "تسجيل رقم الهاتف" at bounding box center [299, 271] width 157 height 9
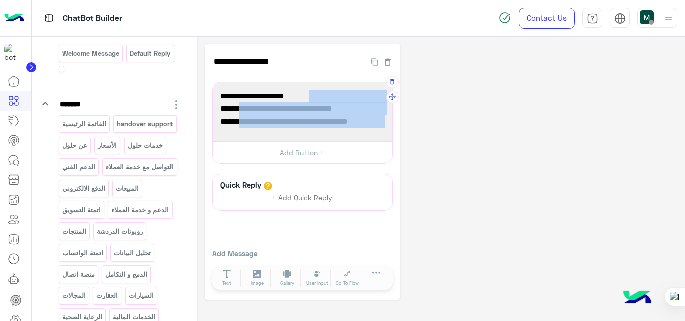
drag, startPoint x: 228, startPoint y: 123, endPoint x: 379, endPoint y: 86, distance: 156.2
click at [379, 86] on div "شكرًا لتواصلك معنا 🤝 راح يتم التواصل معك في أقرب وقت ممكن. 🕒 مواعيد عملنا: من 1…" at bounding box center [302, 112] width 172 height 52
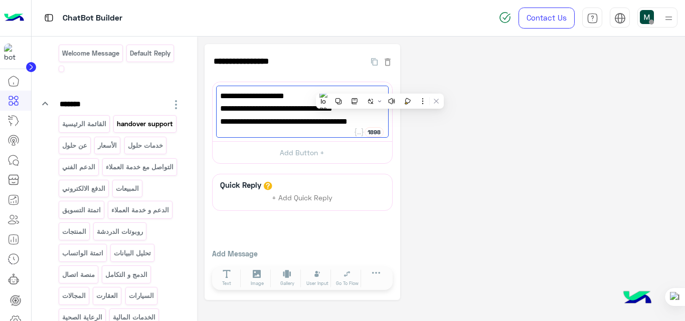
click at [113, 133] on div "handover support" at bounding box center [144, 124] width 63 height 18
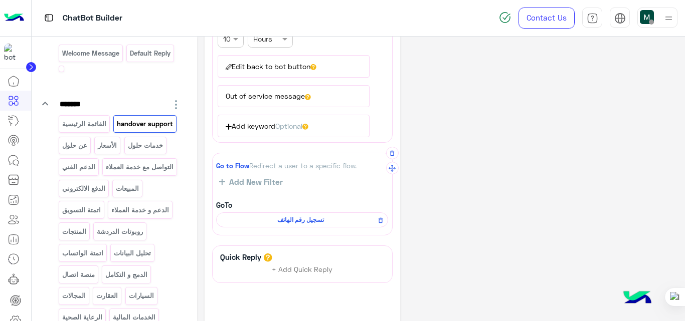
scroll to position [217, 0]
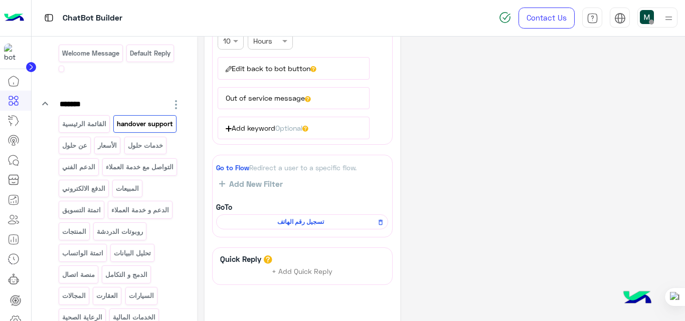
click at [293, 124] on span "Optional" at bounding box center [288, 128] width 27 height 9
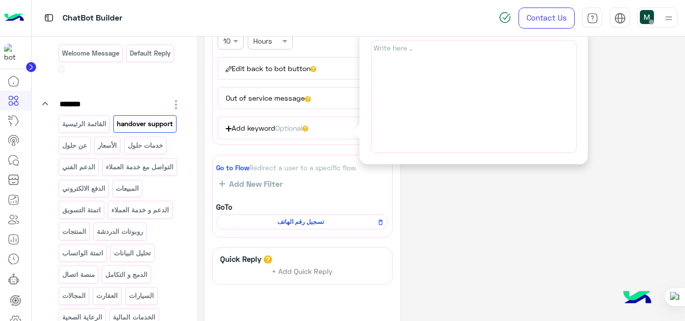
click at [456, 63] on div "Write here .." at bounding box center [473, 96] width 205 height 113
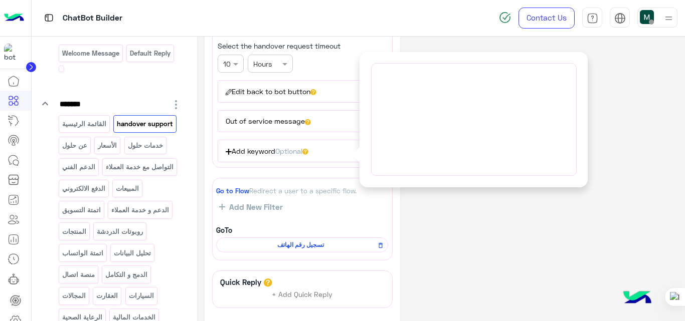
scroll to position [189, 0]
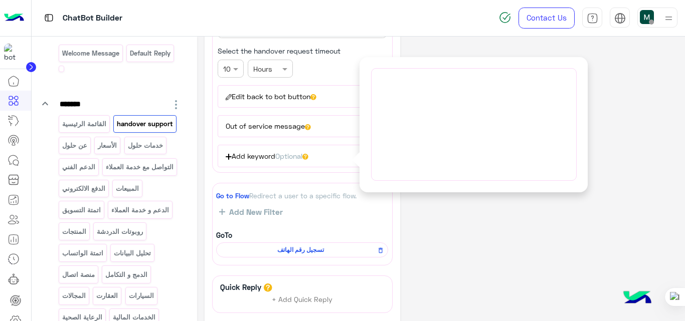
paste input "**********"
type input "**********"
click at [524, 188] on div "**********" at bounding box center [473, 124] width 228 height 135
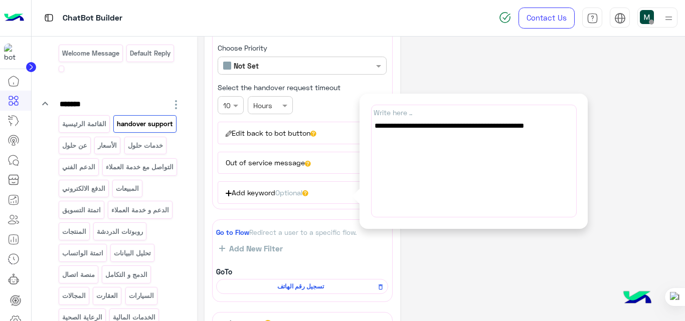
scroll to position [155, 0]
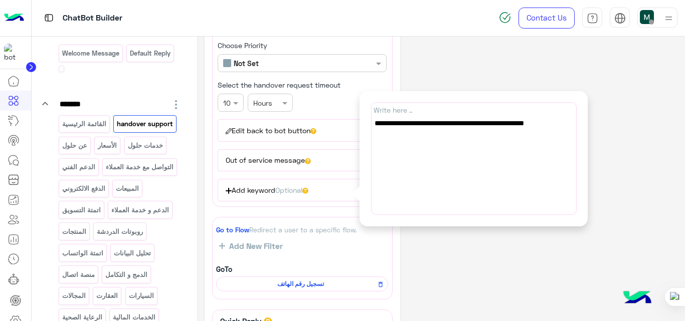
click at [511, 69] on div "**********" at bounding box center [440, 163] width 473 height 548
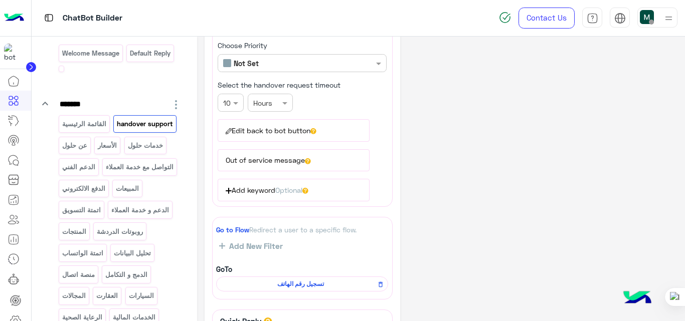
click at [277, 190] on button "Add keyword Optional" at bounding box center [293, 190] width 152 height 22
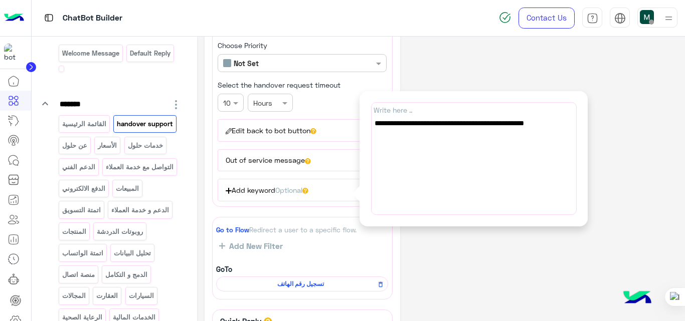
click at [514, 273] on div "**********" at bounding box center [440, 163] width 473 height 548
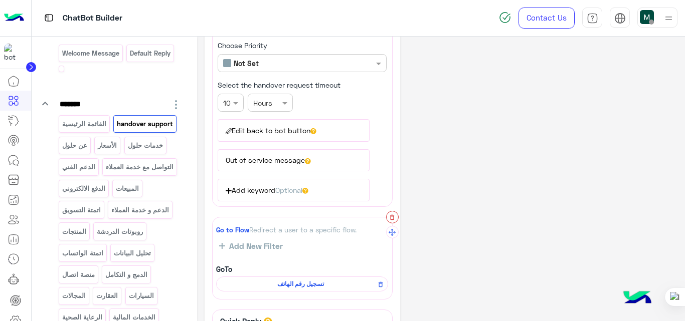
click at [389, 220] on icon "button" at bounding box center [391, 217] width 7 height 7
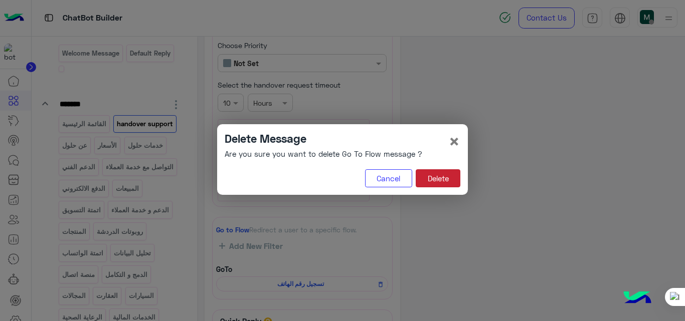
click at [437, 179] on button "Delete" at bounding box center [437, 178] width 45 height 18
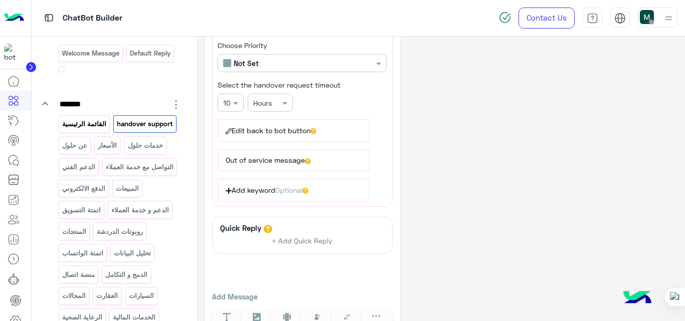
click at [96, 121] on p "القائمة الرئيسية" at bounding box center [84, 124] width 46 height 12
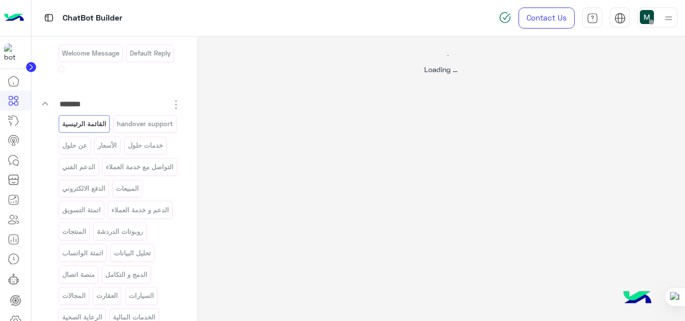
scroll to position [0, 0]
select select "*"
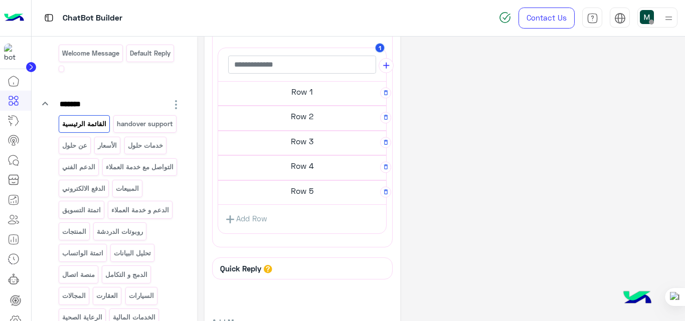
scroll to position [415, 0]
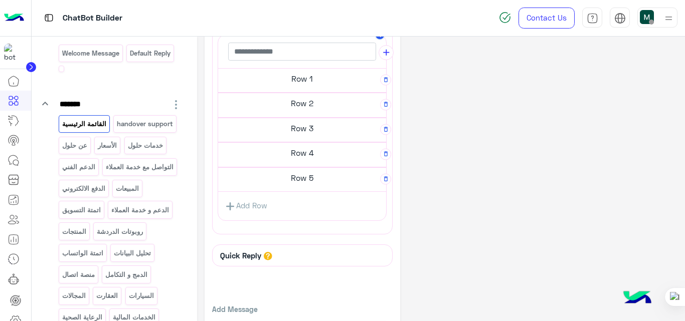
click at [317, 89] on h5 "Row 5" at bounding box center [302, 79] width 168 height 20
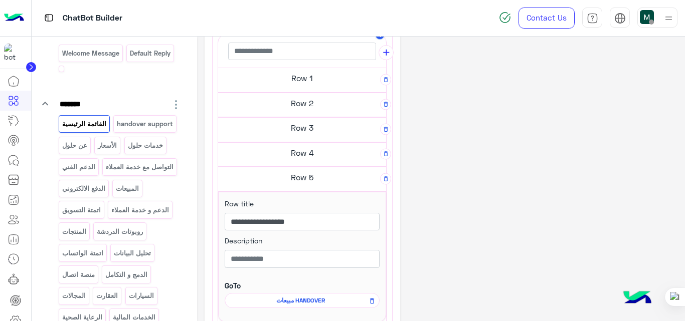
click at [0, 0] on span "مبيعات HANDOVER" at bounding box center [0, 0] width 0 height 0
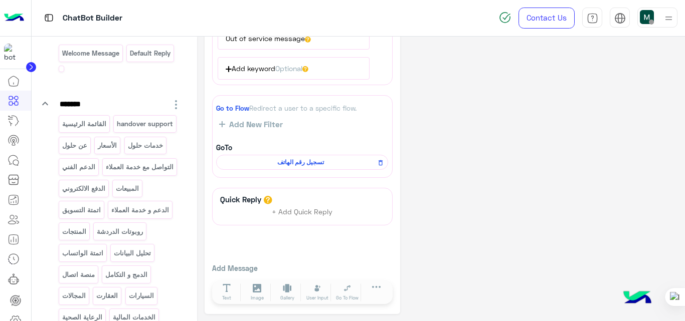
scroll to position [279, 0]
click at [395, 93] on icon "button" at bounding box center [391, 94] width 7 height 7
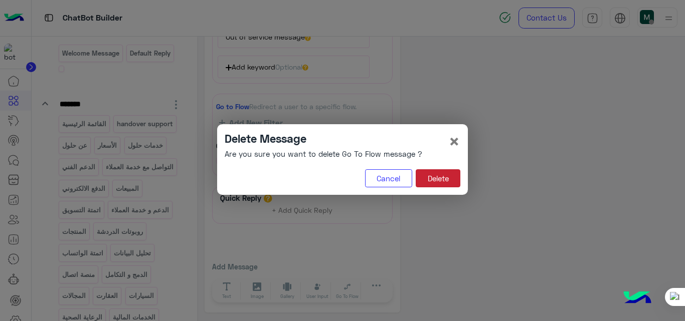
click at [444, 172] on button "Delete" at bounding box center [437, 178] width 45 height 18
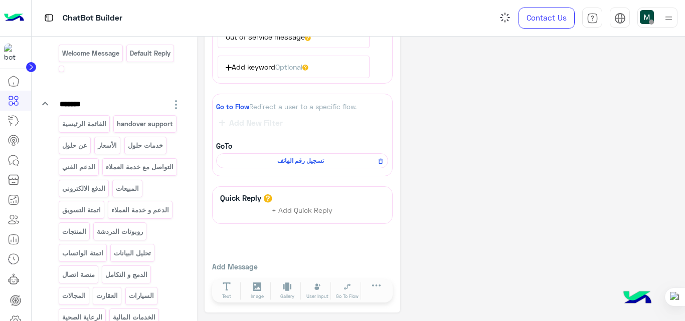
scroll to position [186, 0]
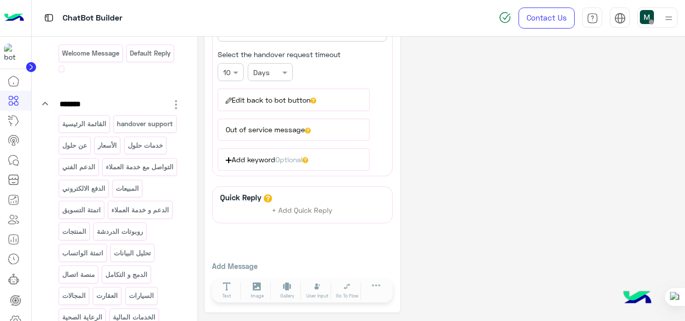
click at [281, 157] on span "Optional" at bounding box center [288, 159] width 27 height 9
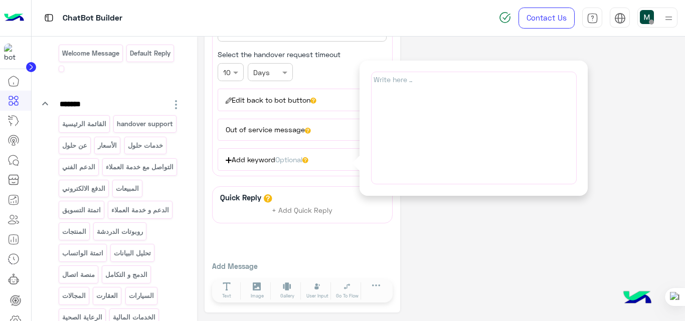
click at [402, 85] on span "Write here .." at bounding box center [392, 80] width 39 height 12
paste input "**********"
type input "**********"
click at [484, 213] on div "**********" at bounding box center [440, 85] width 473 height 455
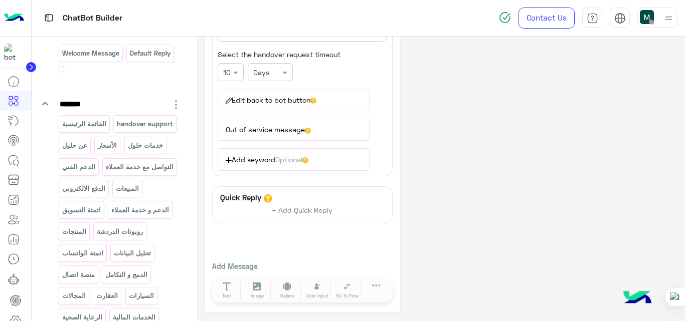
click at [280, 160] on span "Optional" at bounding box center [288, 159] width 27 height 9
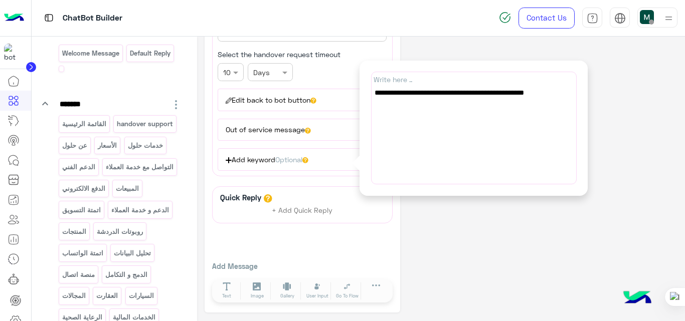
click at [453, 242] on div "**********" at bounding box center [440, 85] width 473 height 455
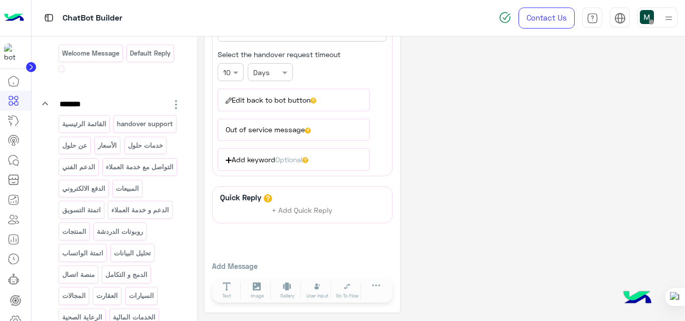
click at [254, 163] on button "Add keyword Optional" at bounding box center [293, 159] width 152 height 22
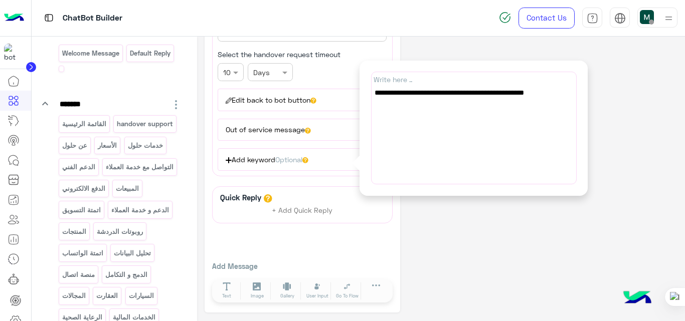
click at [300, 119] on button "Out of service message" at bounding box center [293, 130] width 152 height 22
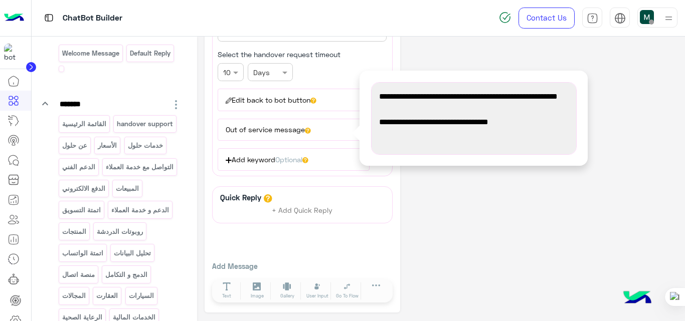
click at [301, 103] on button "Edit back to bot button" at bounding box center [293, 100] width 152 height 22
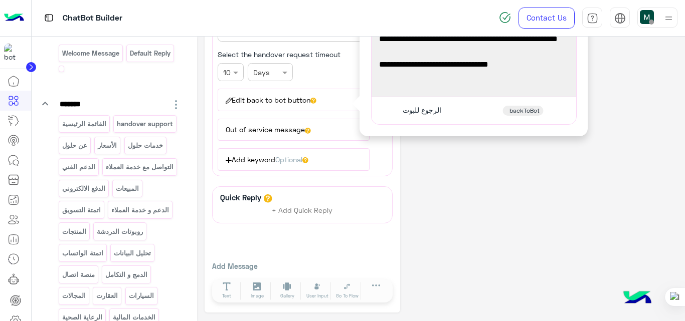
click at [422, 109] on span "الرجوع للبوت" at bounding box center [421, 110] width 39 height 9
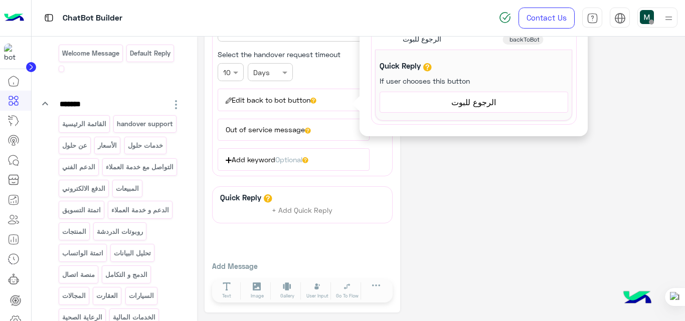
click at [465, 110] on div "الرجوع للبوت" at bounding box center [473, 102] width 187 height 20
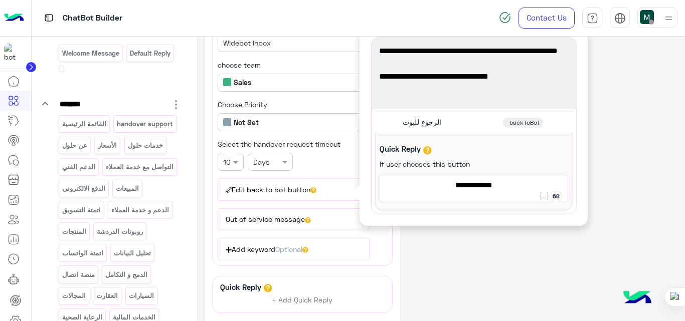
scroll to position [96, 0]
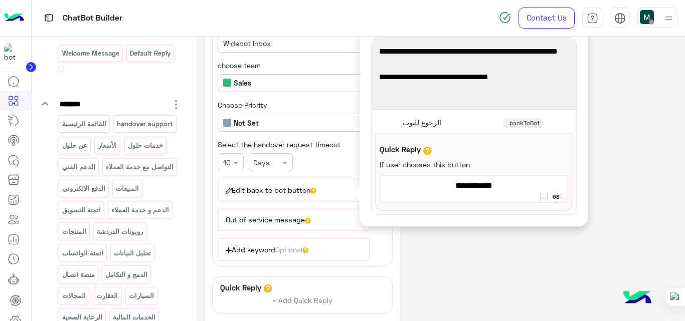
click at [513, 234] on div "**********" at bounding box center [440, 175] width 473 height 455
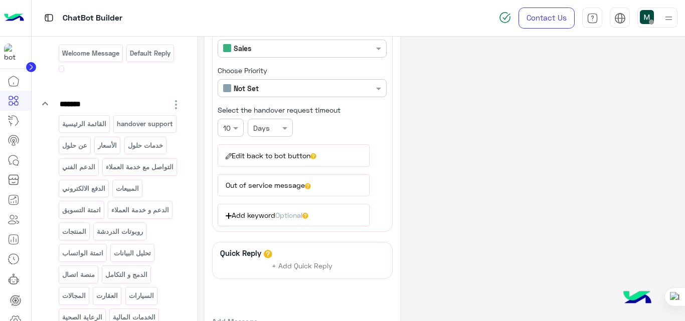
scroll to position [131, 0]
click at [285, 213] on span "Optional" at bounding box center [288, 214] width 27 height 9
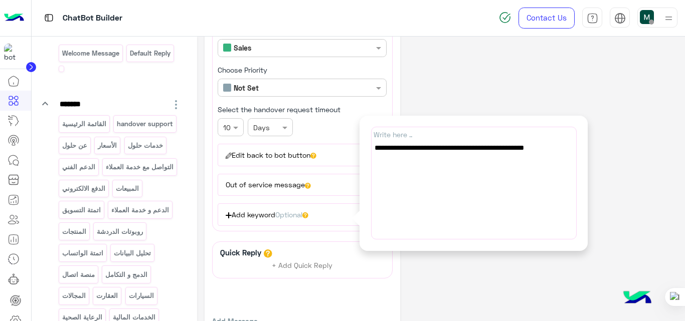
click at [225, 212] on button "Add keyword Optional" at bounding box center [293, 214] width 152 height 22
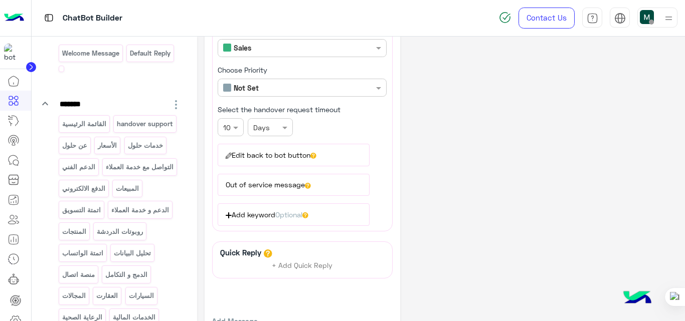
click at [232, 217] on button "Add keyword Optional" at bounding box center [293, 214] width 152 height 22
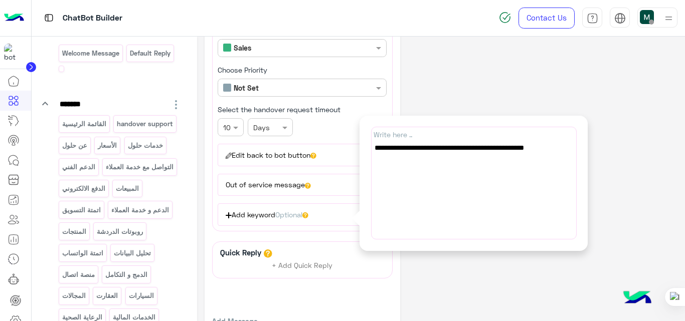
click at [232, 217] on button "Add keyword Optional" at bounding box center [293, 214] width 152 height 22
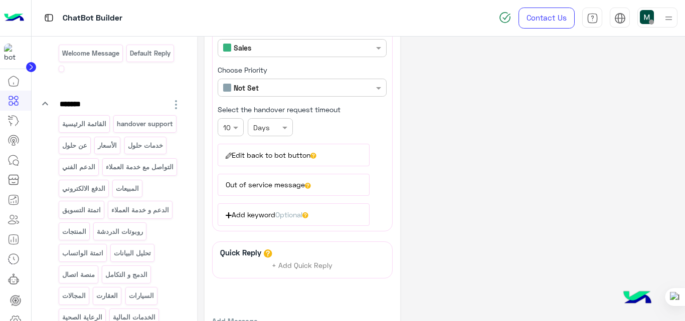
click at [232, 217] on button "Add keyword Optional" at bounding box center [293, 214] width 152 height 22
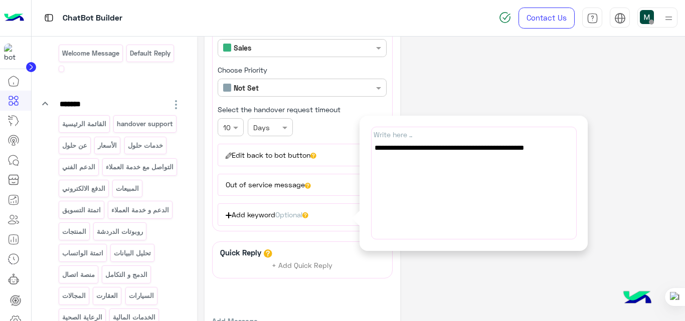
click at [232, 217] on button "Add keyword Optional" at bounding box center [293, 214] width 152 height 22
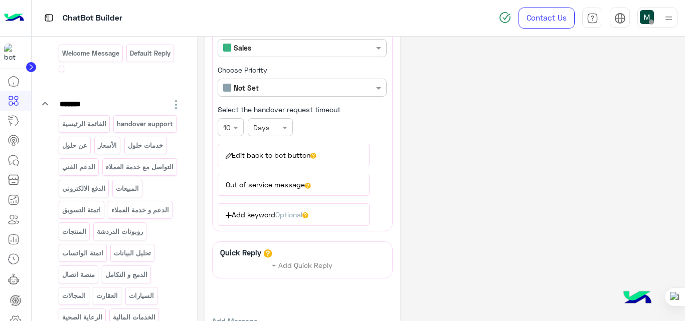
click at [288, 214] on span "Optional" at bounding box center [288, 214] width 27 height 9
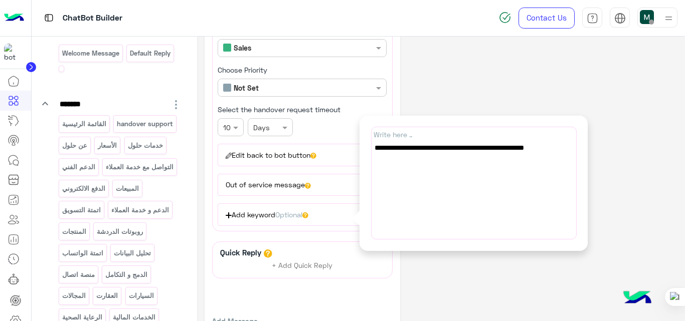
click at [288, 214] on span "Optional" at bounding box center [288, 214] width 27 height 9
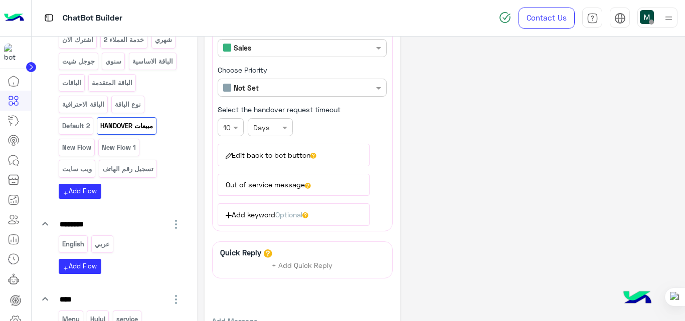
scroll to position [410, 0]
click at [278, 214] on button "Add keyword Optional" at bounding box center [293, 214] width 152 height 22
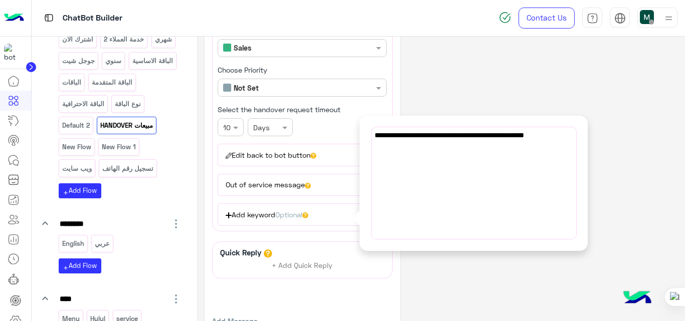
click at [403, 147] on div "**********" at bounding box center [473, 183] width 205 height 113
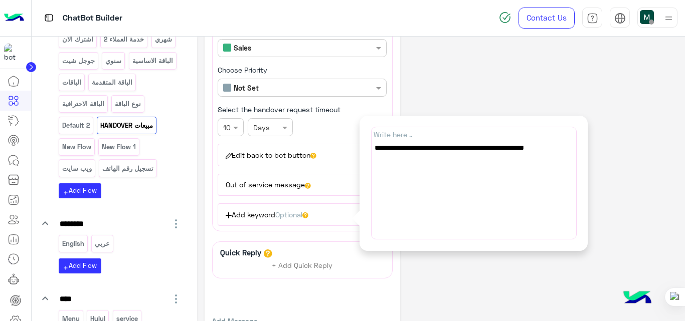
click at [403, 147] on div "**********" at bounding box center [473, 183] width 205 height 113
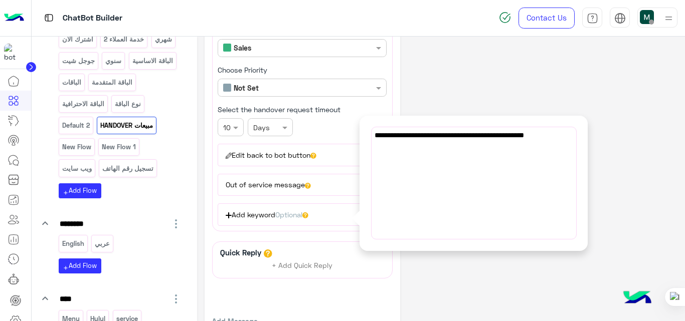
scroll to position [186, 0]
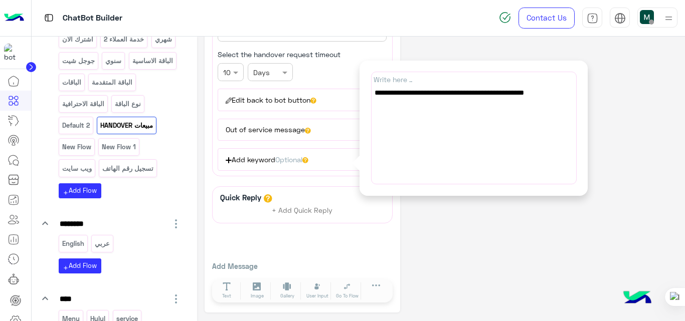
click at [520, 201] on div "**********" at bounding box center [440, 85] width 473 height 455
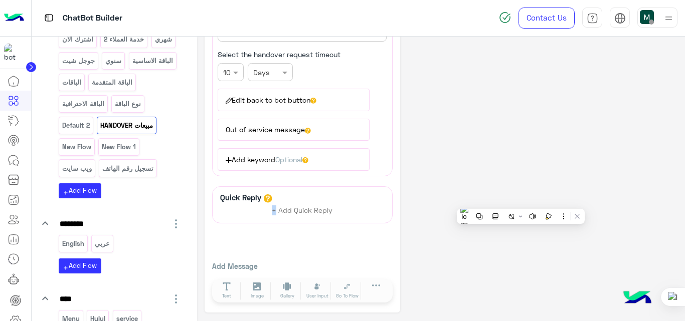
click at [520, 201] on div "**********" at bounding box center [440, 85] width 473 height 455
click at [301, 160] on span "Optional" at bounding box center [288, 159] width 27 height 9
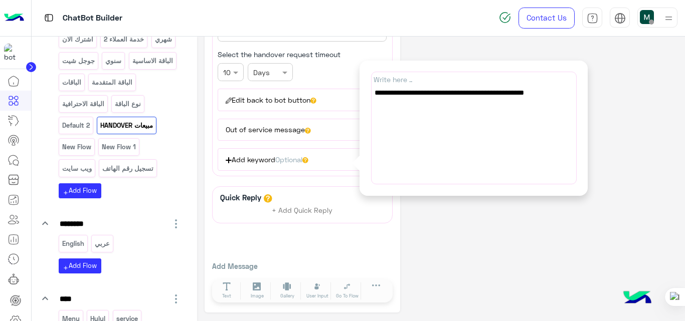
click at [499, 221] on div "**********" at bounding box center [440, 85] width 473 height 455
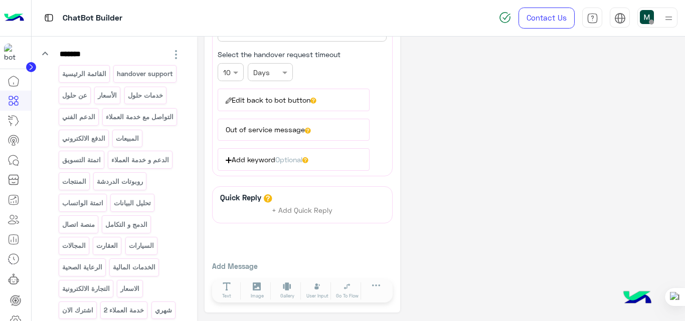
scroll to position [139, 0]
click at [116, 80] on p "handover support" at bounding box center [145, 75] width 58 height 12
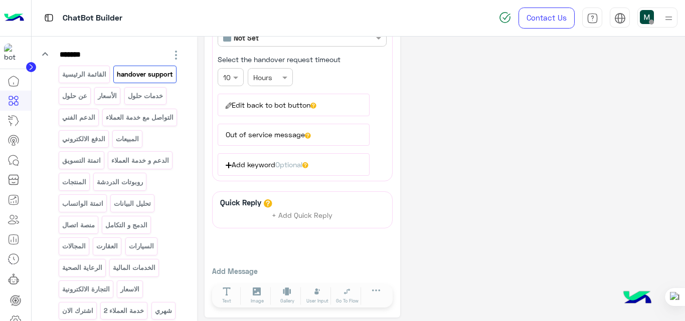
scroll to position [186, 0]
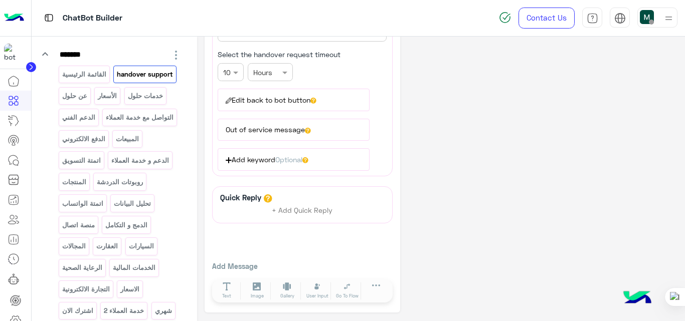
click at [286, 156] on span "Optional" at bounding box center [288, 159] width 27 height 9
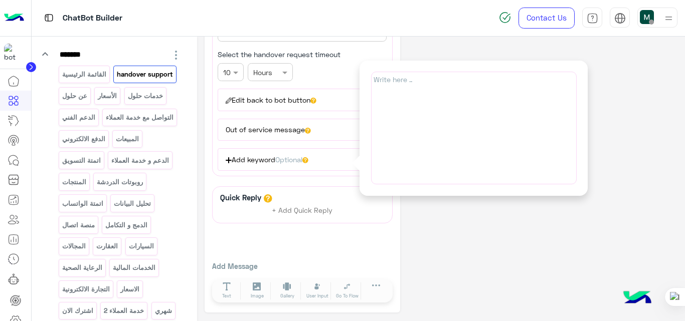
click at [399, 86] on div "Write here .." at bounding box center [473, 128] width 205 height 113
paste input "**********"
type input "**********"
click at [460, 207] on div "**********" at bounding box center [440, 85] width 473 height 455
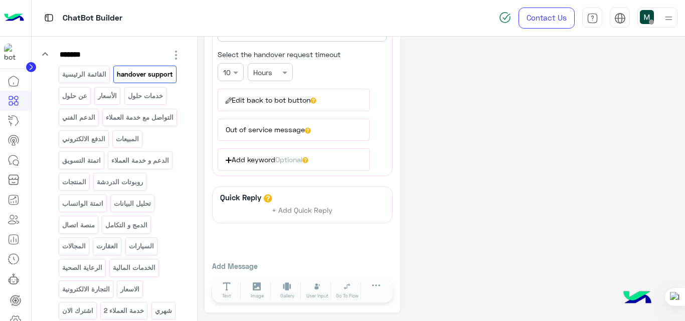
click at [266, 162] on button "Add keyword Optional" at bounding box center [293, 159] width 152 height 22
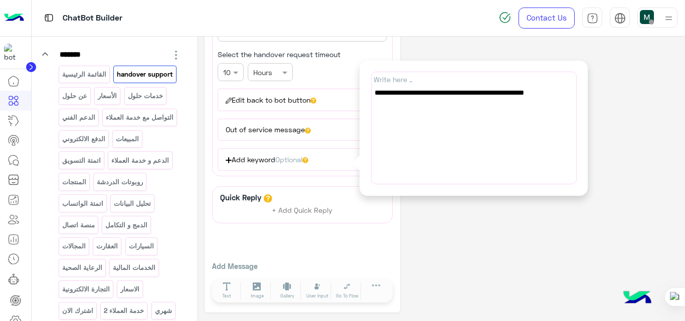
click at [450, 252] on div "**********" at bounding box center [440, 85] width 473 height 455
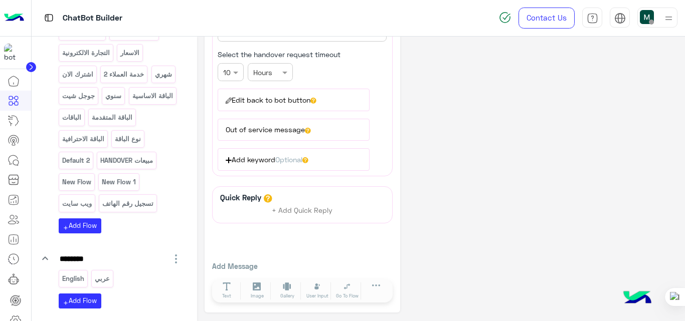
scroll to position [376, 0]
click at [105, 166] on p "مبيعات HANDOVER" at bounding box center [127, 160] width 54 height 12
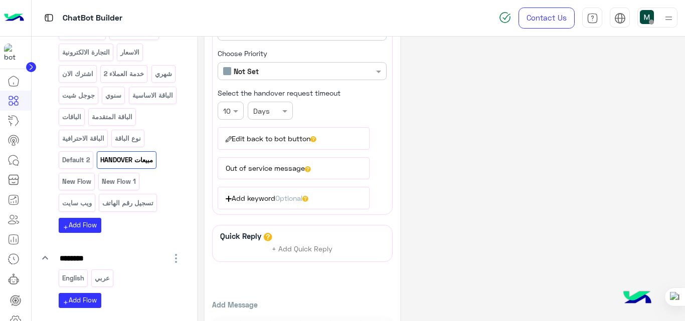
scroll to position [186, 0]
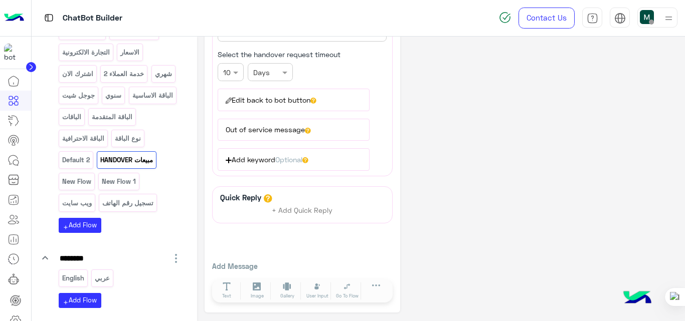
click at [271, 164] on button "Add keyword Optional" at bounding box center [293, 159] width 152 height 22
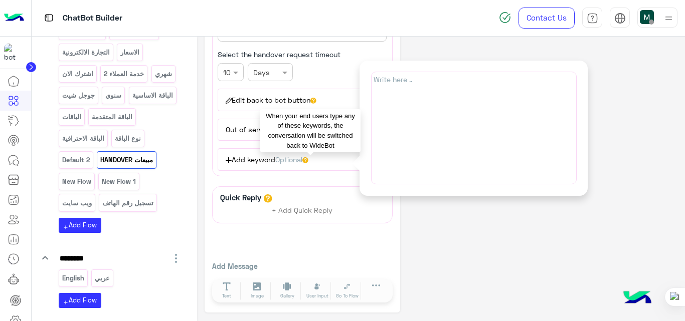
click at [308, 157] on app-question-mark-icon at bounding box center [305, 159] width 6 height 9
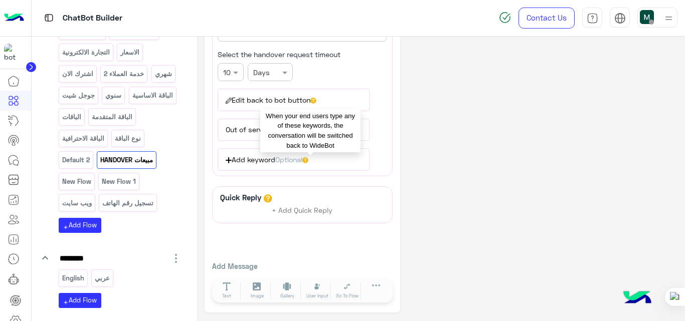
click at [308, 157] on app-question-mark-icon at bounding box center [305, 159] width 6 height 9
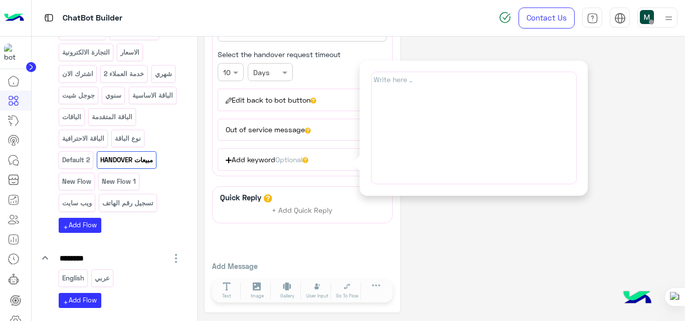
click at [445, 229] on div "**********" at bounding box center [440, 85] width 473 height 455
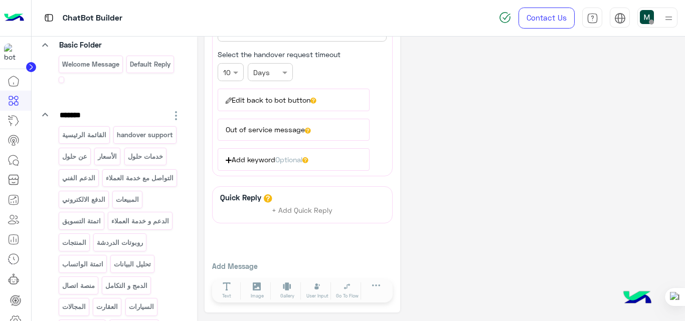
scroll to position [69, 0]
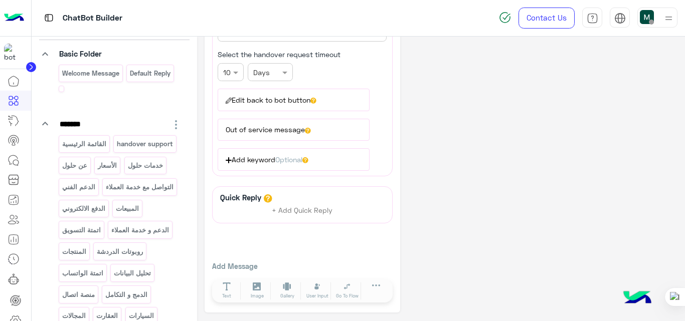
click at [116, 150] on p "handover support" at bounding box center [145, 144] width 58 height 12
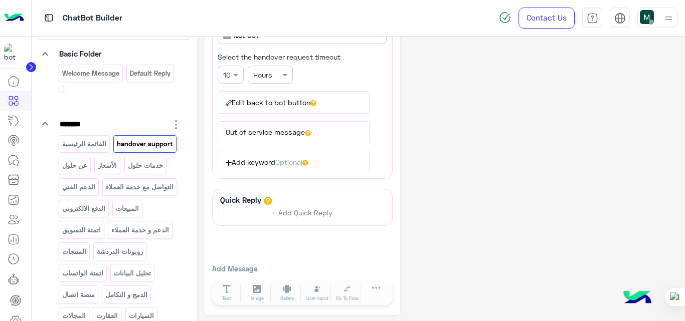
scroll to position [186, 0]
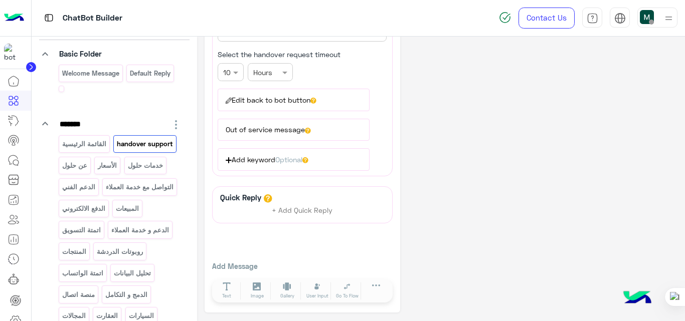
click at [271, 159] on button "Add keyword Optional" at bounding box center [293, 159] width 152 height 22
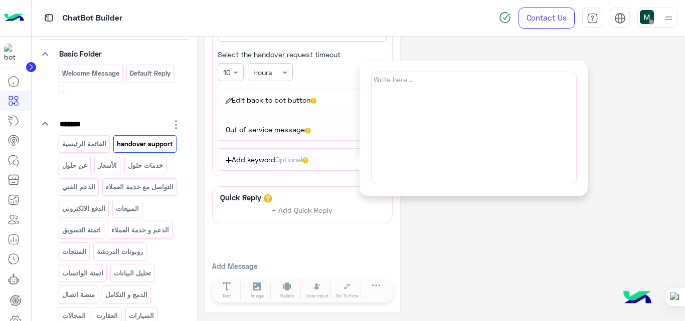
click at [460, 226] on div "**********" at bounding box center [440, 85] width 473 height 455
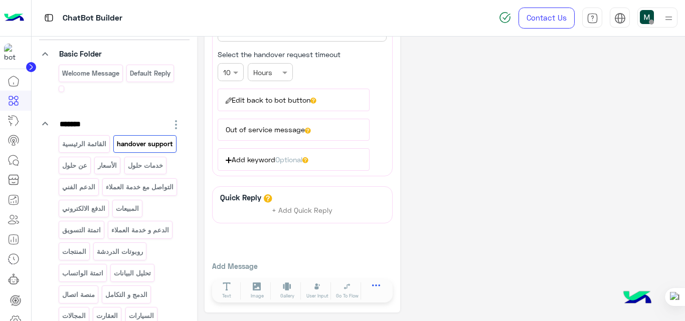
click at [377, 290] on icon at bounding box center [376, 289] width 9 height 9
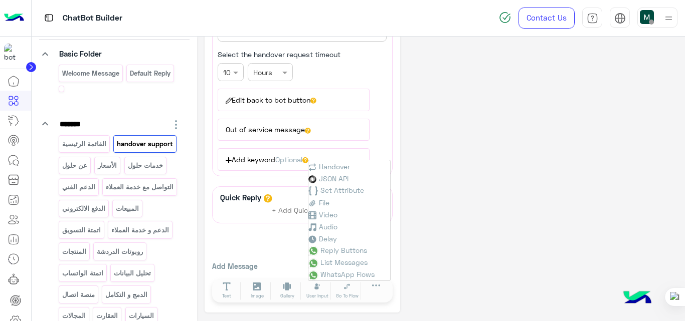
click at [413, 249] on div "**********" at bounding box center [440, 85] width 473 height 455
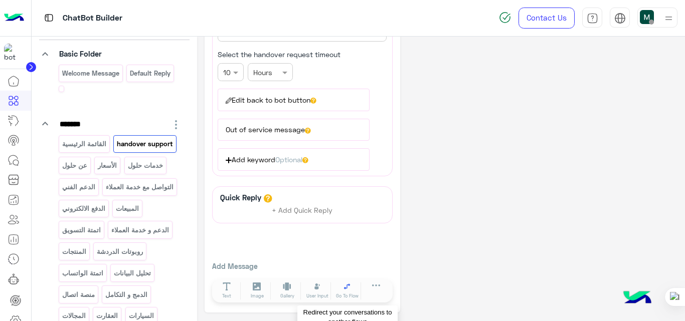
click at [349, 289] on icon at bounding box center [347, 287] width 9 height 9
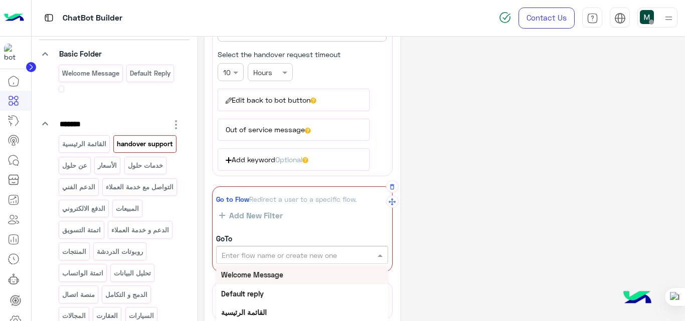
click at [320, 259] on input "text" at bounding box center [284, 255] width 127 height 11
type input "**"
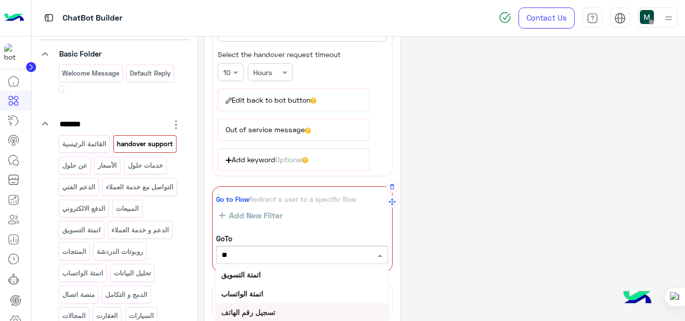
click at [275, 311] on b "تسجيل رقم الهاتف" at bounding box center [248, 312] width 54 height 9
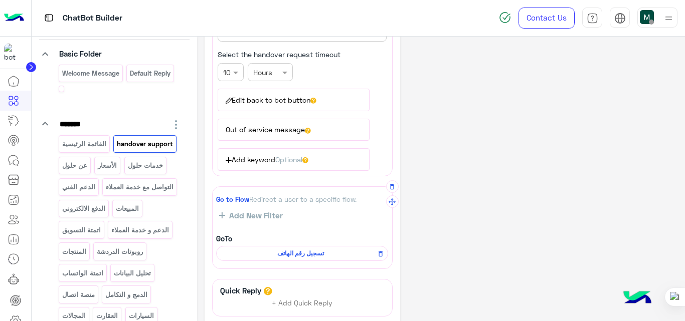
click at [309, 248] on div "تسجيل رقم الهاتف" at bounding box center [302, 253] width 172 height 15
click at [308, 255] on span "تسجيل رقم الهاتف" at bounding box center [299, 253] width 157 height 9
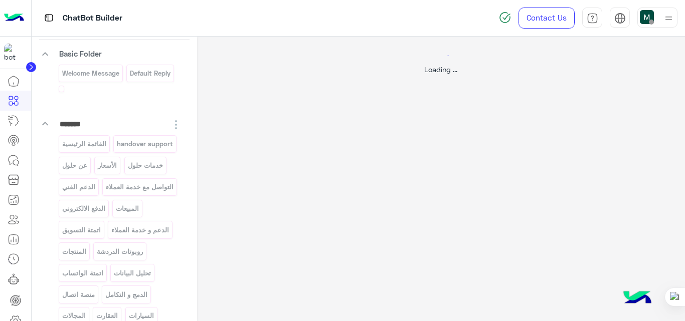
scroll to position [0, 0]
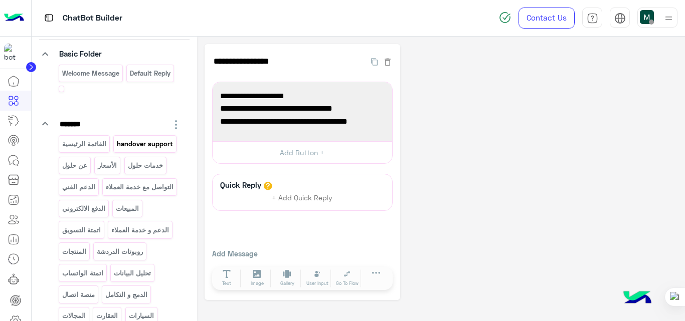
click at [113, 153] on div "handover support" at bounding box center [144, 144] width 63 height 18
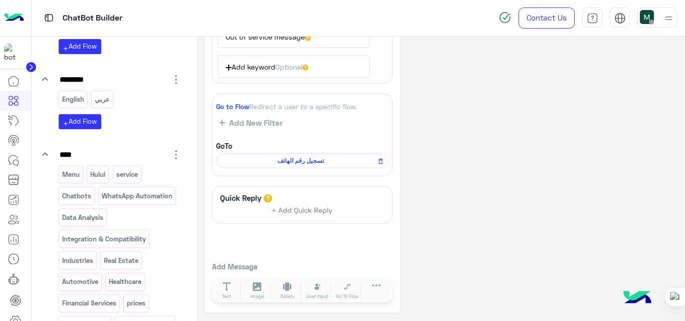
scroll to position [524, 0]
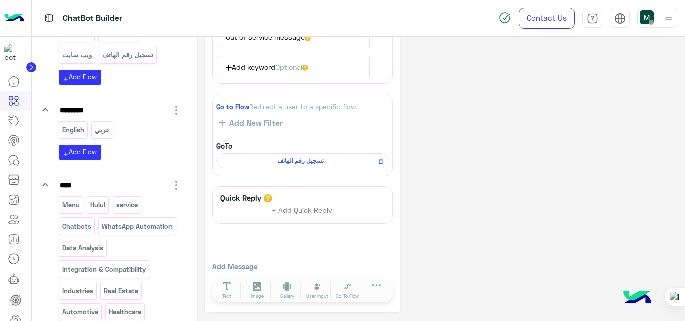
click at [100, 18] on p "مبيعات HANDOVER" at bounding box center [127, 12] width 54 height 12
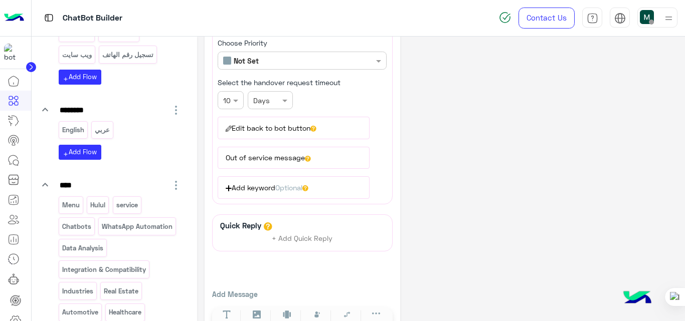
scroll to position [186, 0]
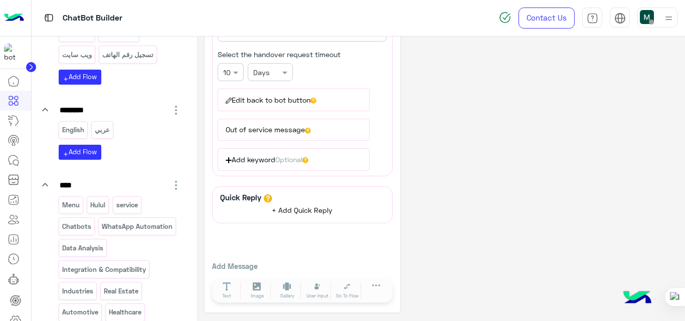
click at [315, 215] on button "+ Add Quick Reply" at bounding box center [302, 210] width 75 height 15
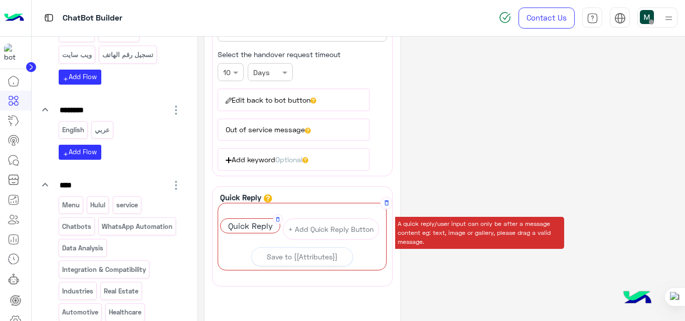
click at [264, 224] on span "Quick Reply" at bounding box center [249, 226] width 59 height 14
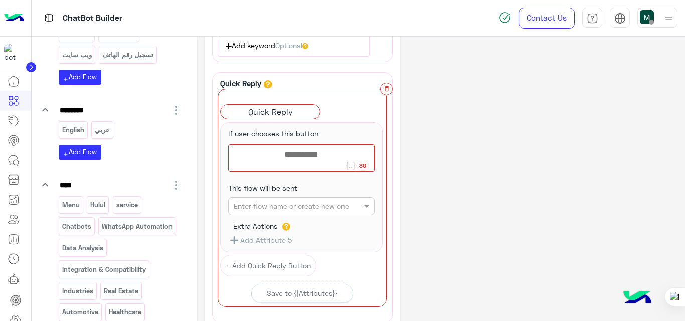
scroll to position [300, 0]
click at [385, 88] on icon "button" at bounding box center [386, 90] width 4 height 6
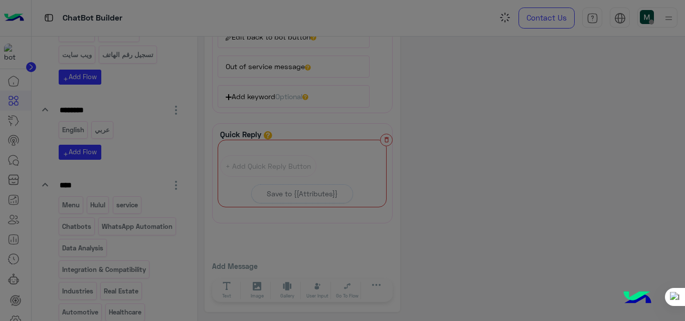
scroll to position [249, 0]
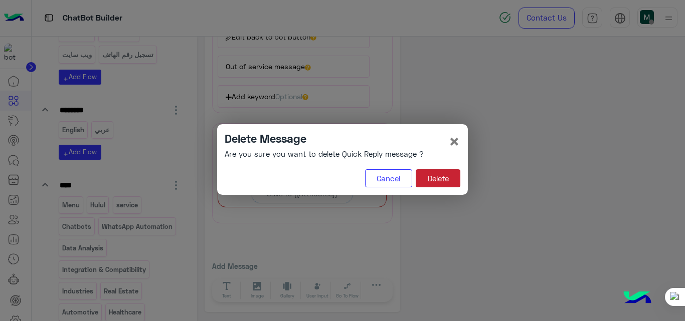
click at [448, 182] on button "Delete" at bounding box center [437, 178] width 45 height 18
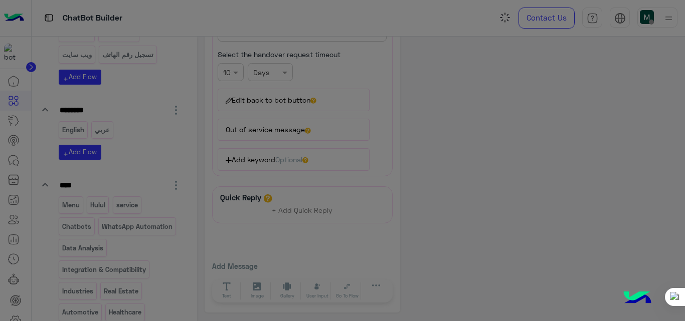
scroll to position [186, 0]
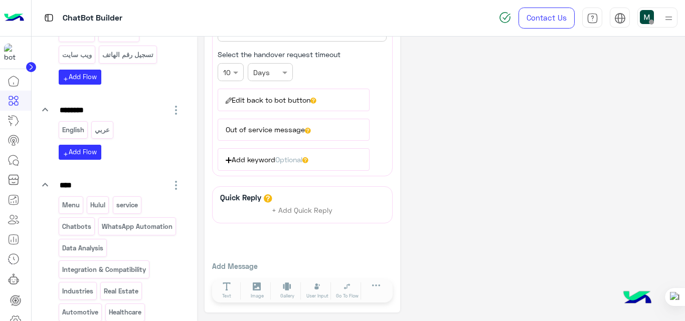
click at [448, 182] on div "**********" at bounding box center [440, 85] width 473 height 455
click at [377, 289] on icon at bounding box center [376, 289] width 9 height 9
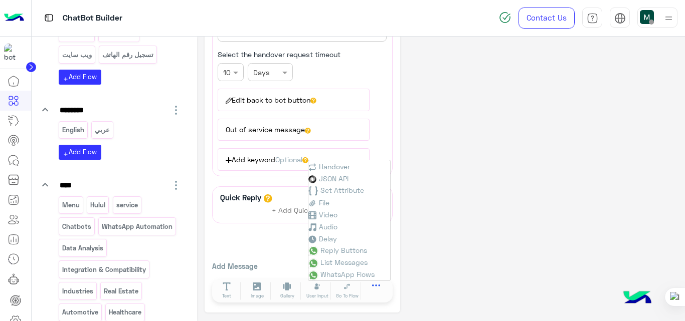
click at [377, 289] on icon at bounding box center [376, 289] width 9 height 9
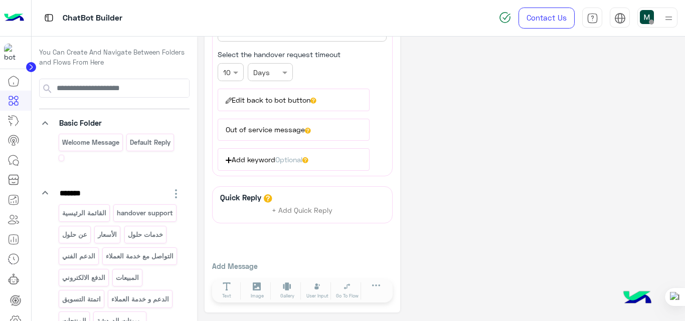
click at [261, 128] on button "Out of service message" at bounding box center [293, 130] width 152 height 22
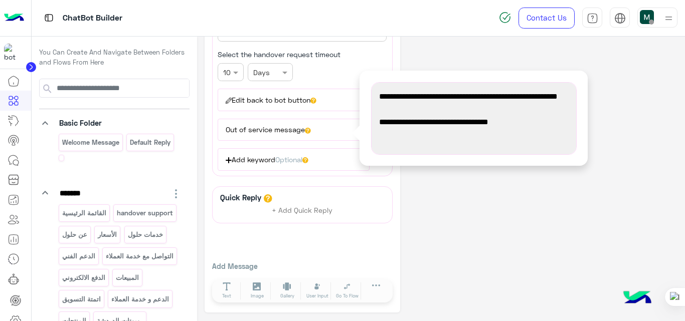
click at [278, 105] on button "Edit back to bot button" at bounding box center [293, 100] width 152 height 22
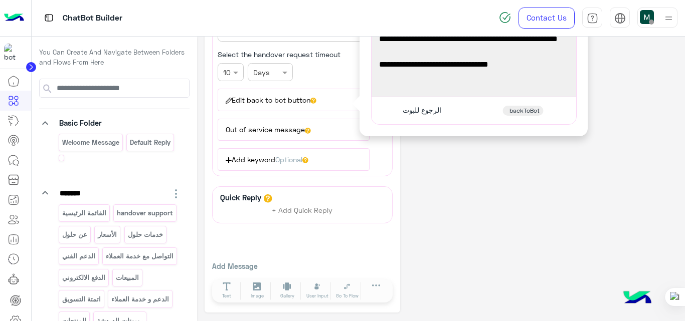
click at [524, 210] on div "**********" at bounding box center [440, 85] width 473 height 455
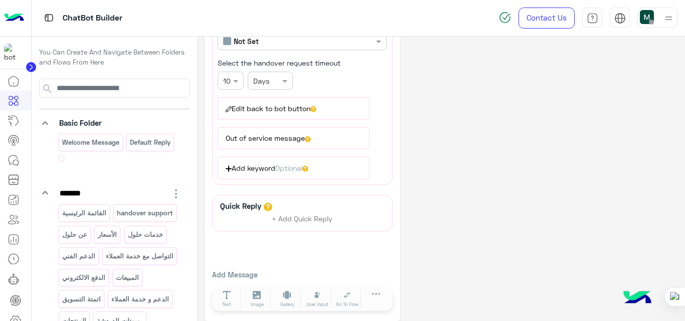
scroll to position [178, 0]
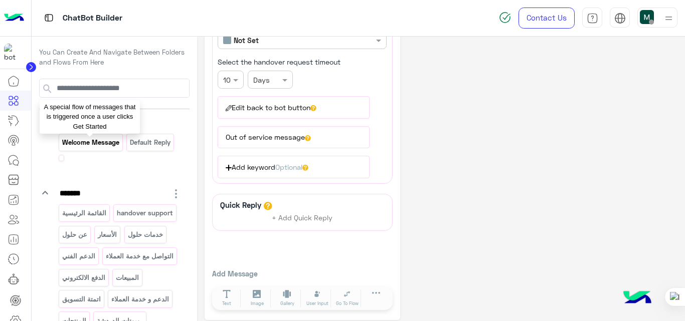
click at [87, 147] on p "Welcome Message" at bounding box center [90, 143] width 59 height 12
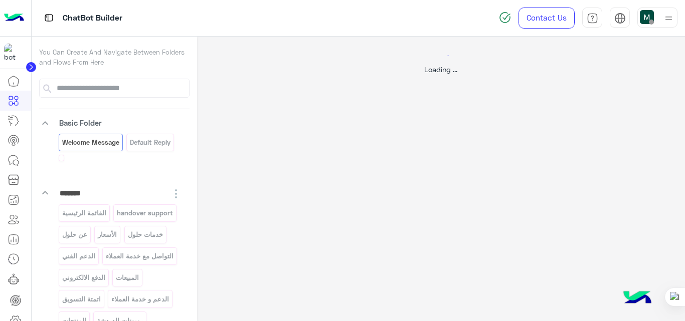
scroll to position [0, 0]
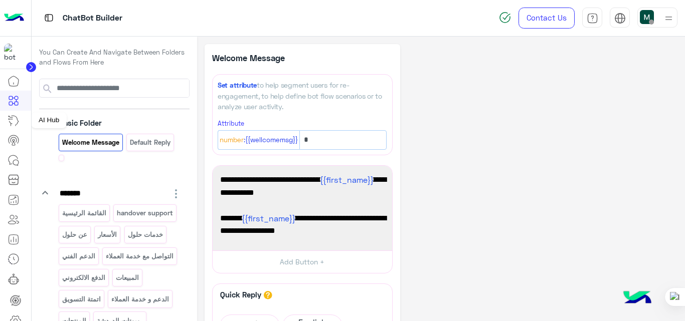
click at [13, 125] on icon at bounding box center [14, 121] width 12 height 12
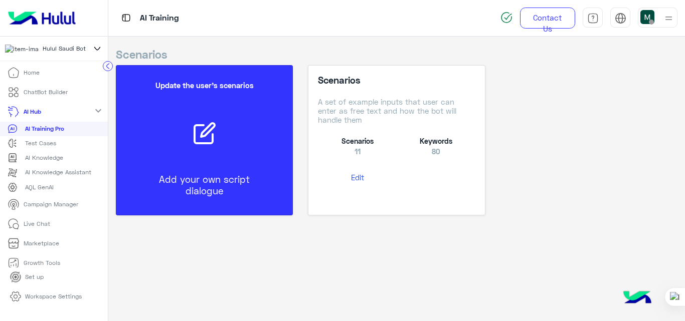
click at [43, 73] on link "Home" at bounding box center [23, 73] width 47 height 20
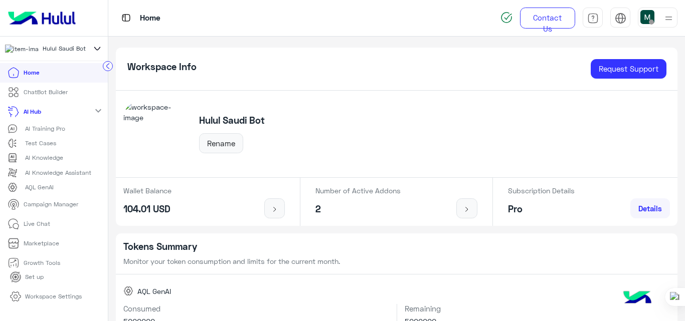
click at [48, 95] on p "ChatBot Builder" at bounding box center [46, 92] width 44 height 9
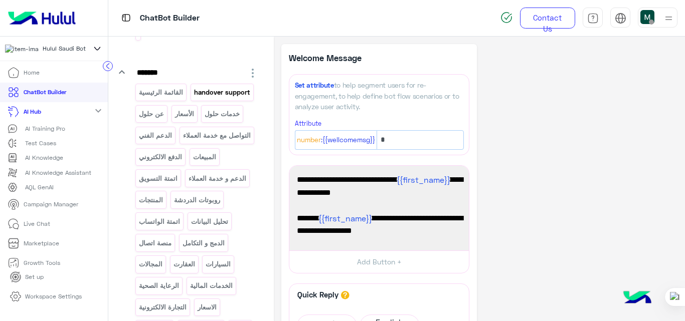
scroll to position [121, 0]
click at [57, 234] on link "Live Chat" at bounding box center [29, 224] width 58 height 20
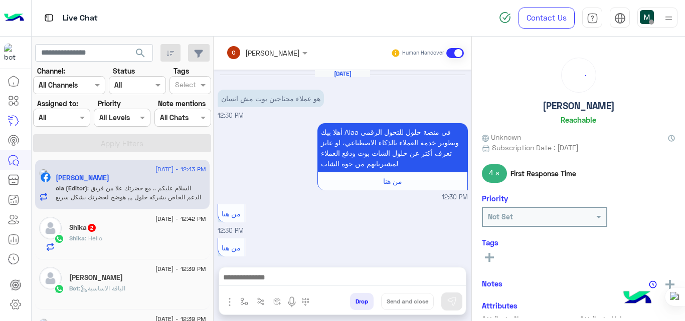
scroll to position [220, 0]
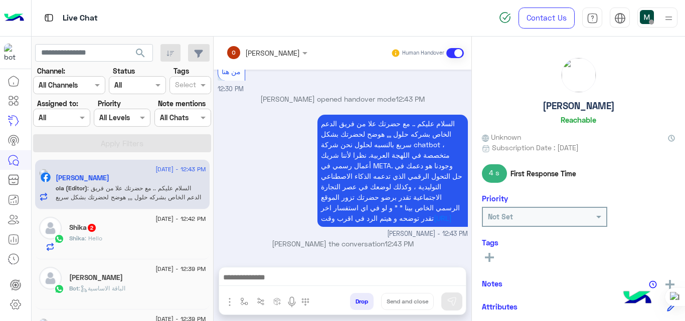
click at [105, 239] on div "Shika : Hello" at bounding box center [137, 243] width 137 height 18
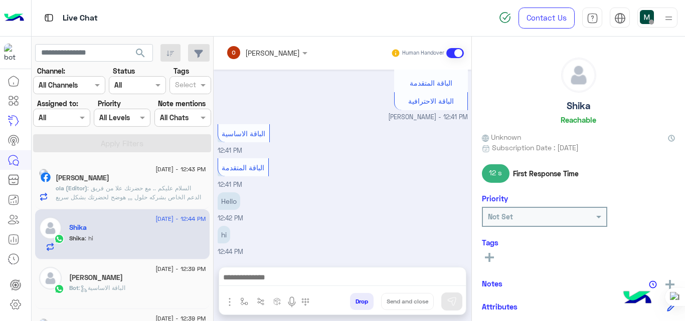
scroll to position [324, 0]
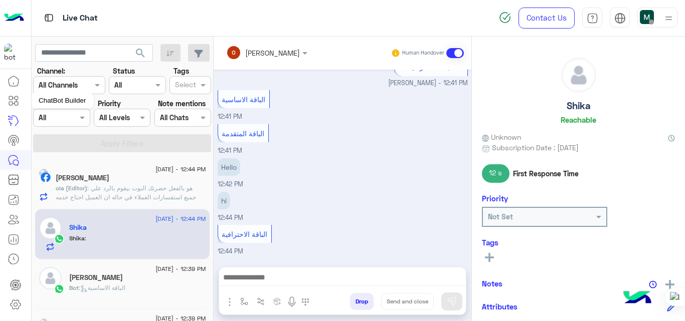
click at [10, 96] on icon at bounding box center [11, 98] width 4 height 4
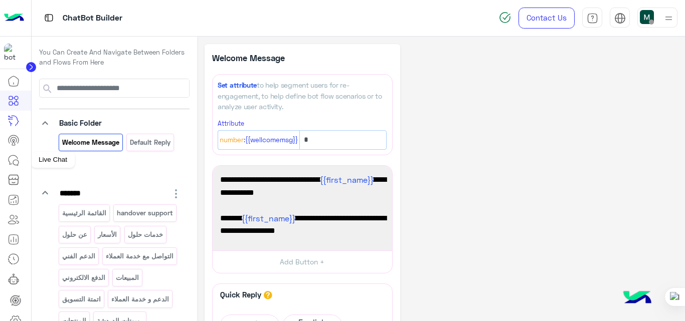
click at [9, 160] on icon at bounding box center [14, 160] width 12 height 12
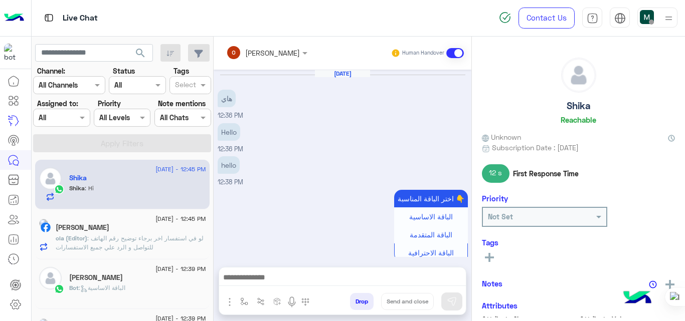
scroll to position [218, 0]
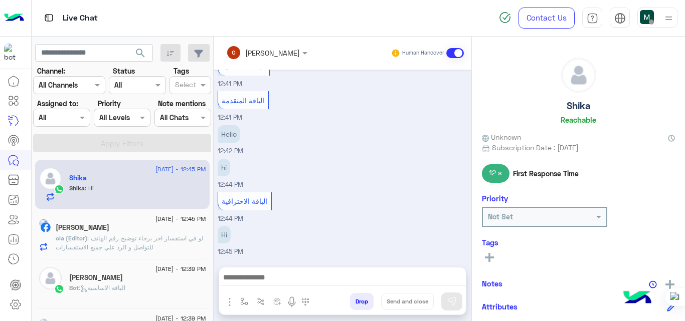
click at [453, 50] on span at bounding box center [455, 53] width 18 height 10
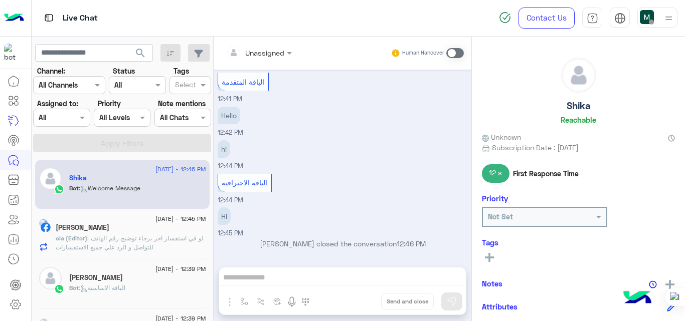
scroll to position [363, 0]
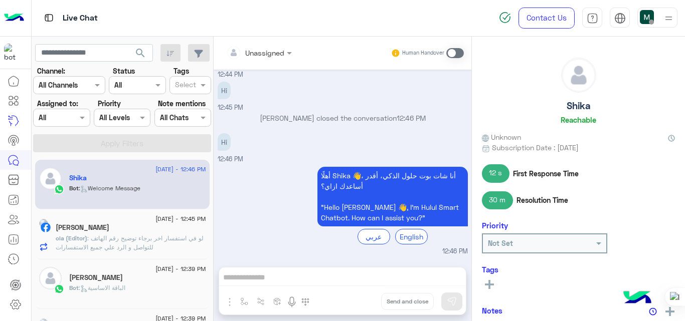
click at [453, 50] on span at bounding box center [455, 53] width 18 height 10
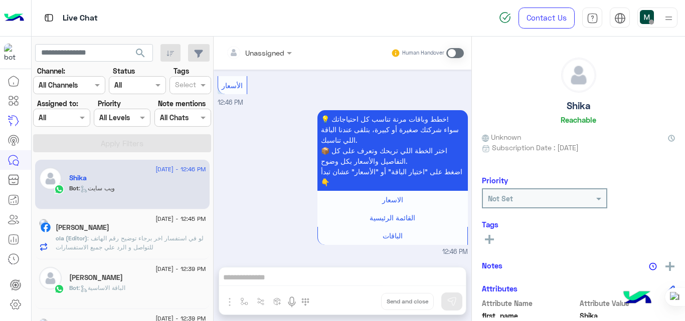
scroll to position [765, 0]
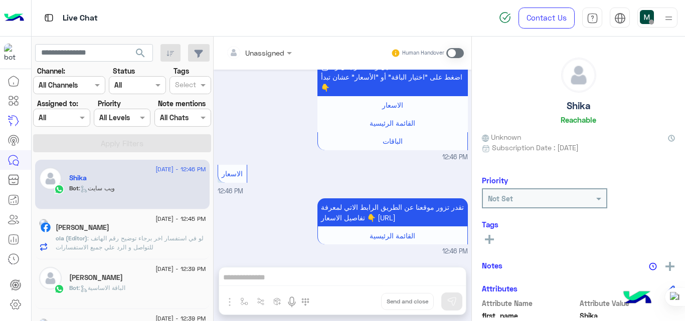
click at [456, 54] on span at bounding box center [455, 53] width 18 height 10
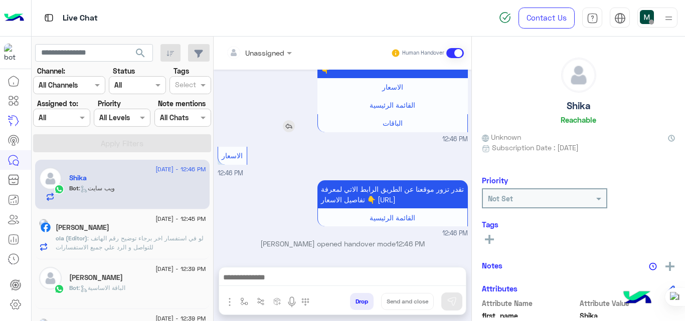
scroll to position [817, 0]
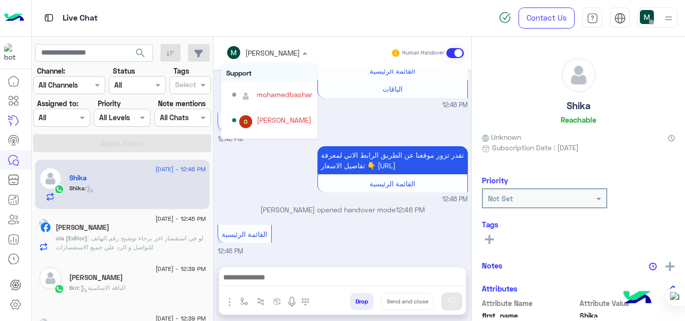
click at [311, 49] on span at bounding box center [306, 53] width 13 height 11
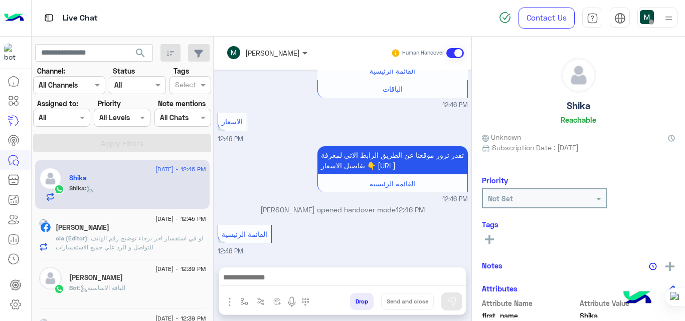
click at [311, 49] on span at bounding box center [306, 53] width 13 height 11
click at [450, 50] on span at bounding box center [455, 53] width 18 height 10
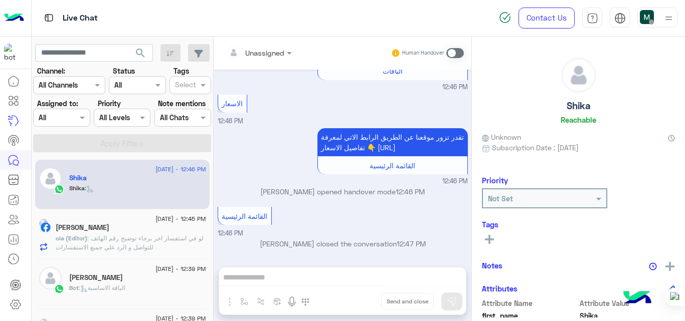
click at [229, 302] on div "Unassigned Human Handover [DATE] هاي 12:36 PM Hello 12:36 PM hello 12:38 PM اخت…" at bounding box center [342, 181] width 258 height 289
click at [454, 53] on span at bounding box center [455, 53] width 18 height 10
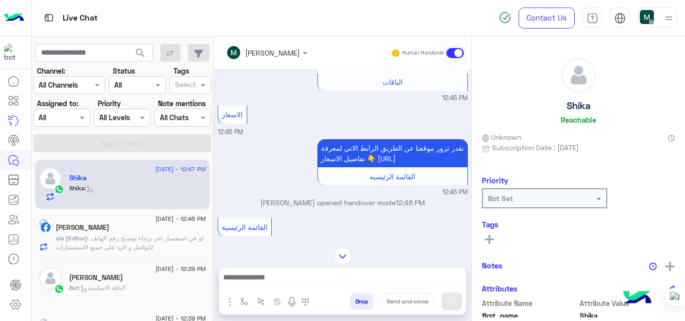
scroll to position [887, 0]
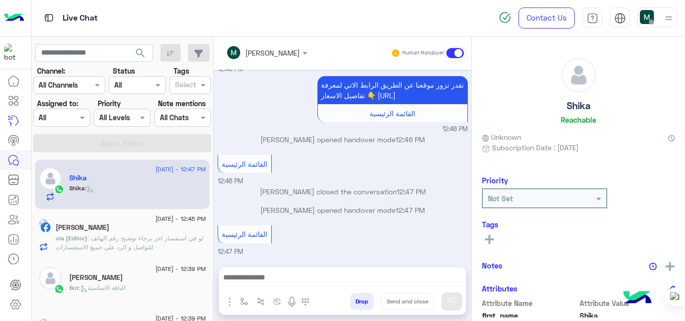
click at [447, 55] on span at bounding box center [455, 53] width 18 height 10
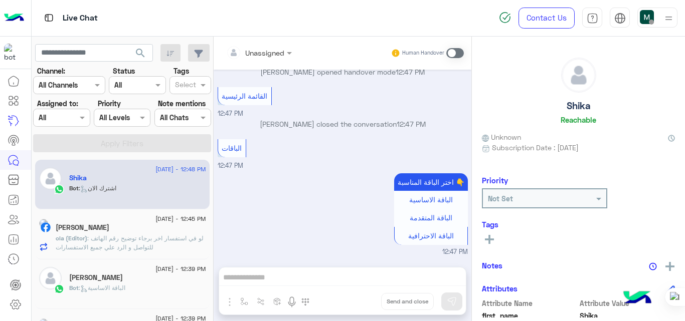
scroll to position [1298, 0]
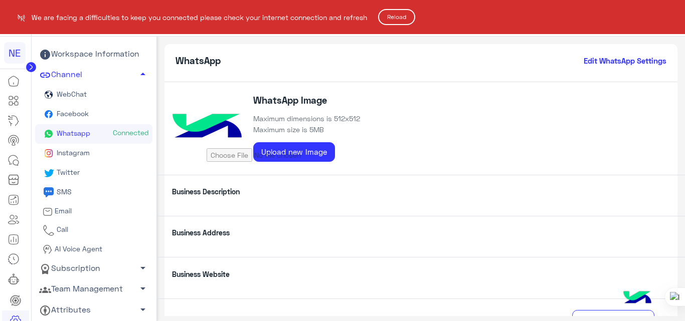
scroll to position [192, 0]
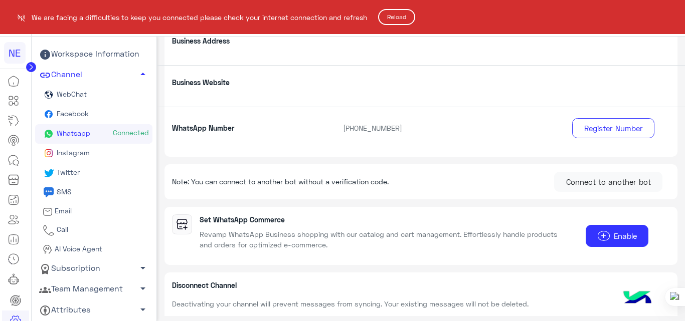
click at [401, 24] on button "Reload" at bounding box center [396, 17] width 37 height 16
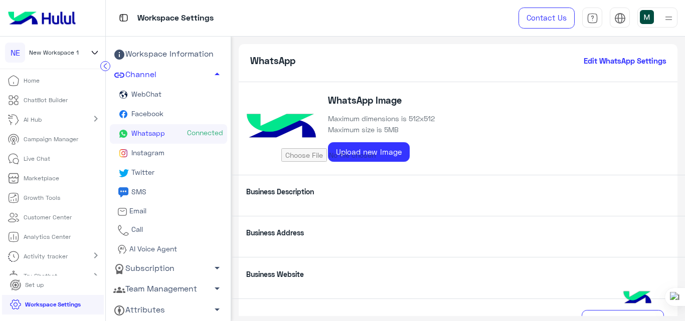
click at [170, 131] on link "Whatsapp Connected" at bounding box center [168, 134] width 117 height 20
click at [198, 131] on span "Connected" at bounding box center [205, 133] width 36 height 10
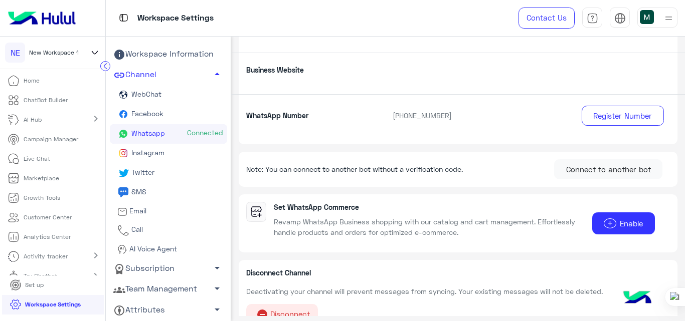
scroll to position [220, 0]
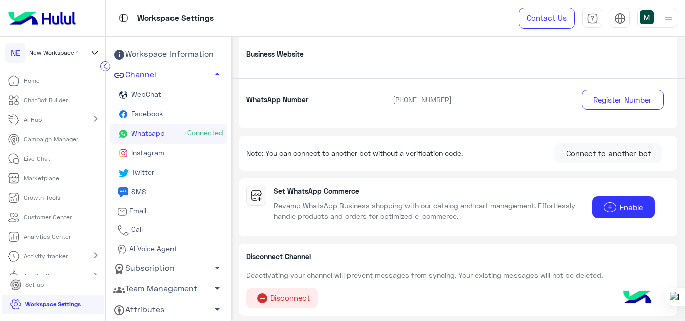
click at [444, 130] on div "WhatsApp Edit WhatsApp Settings WhatsApp Image Maximum dimensions is 512x512 Ma…" at bounding box center [458, 70] width 438 height 493
click at [394, 133] on div "WhatsApp Edit WhatsApp Settings WhatsApp Image Maximum dimensions is 512x512 Ma…" at bounding box center [458, 70] width 438 height 493
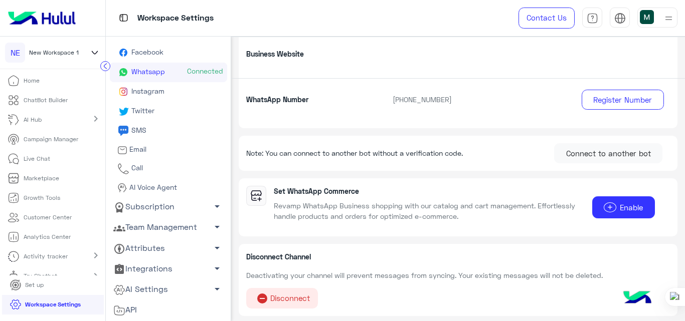
scroll to position [0, 0]
